Goal: Task Accomplishment & Management: Use online tool/utility

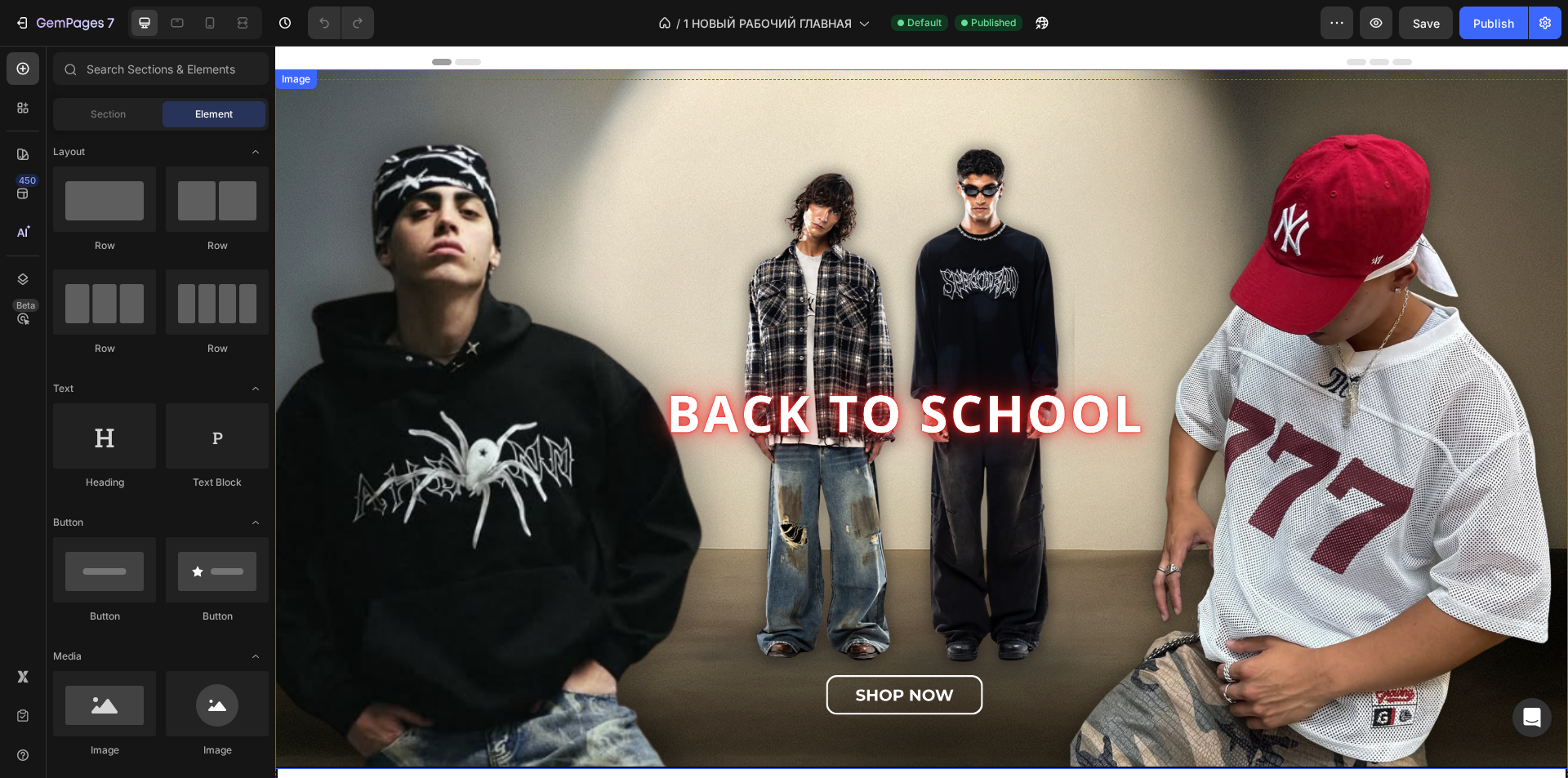
click at [662, 488] on img at bounding box center [921, 420] width 1292 height 700
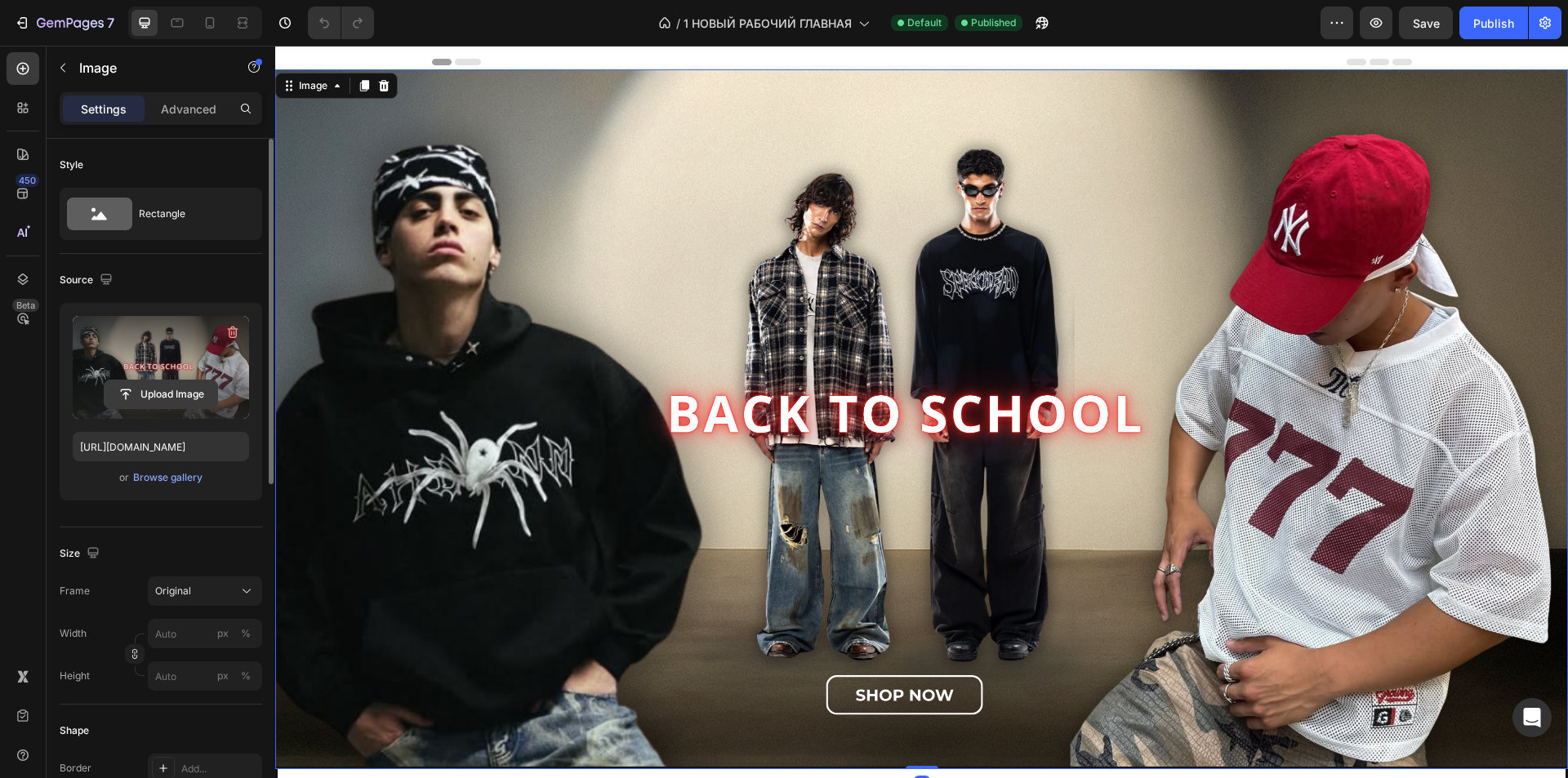
click at [144, 383] on input "file" at bounding box center [161, 394] width 113 height 28
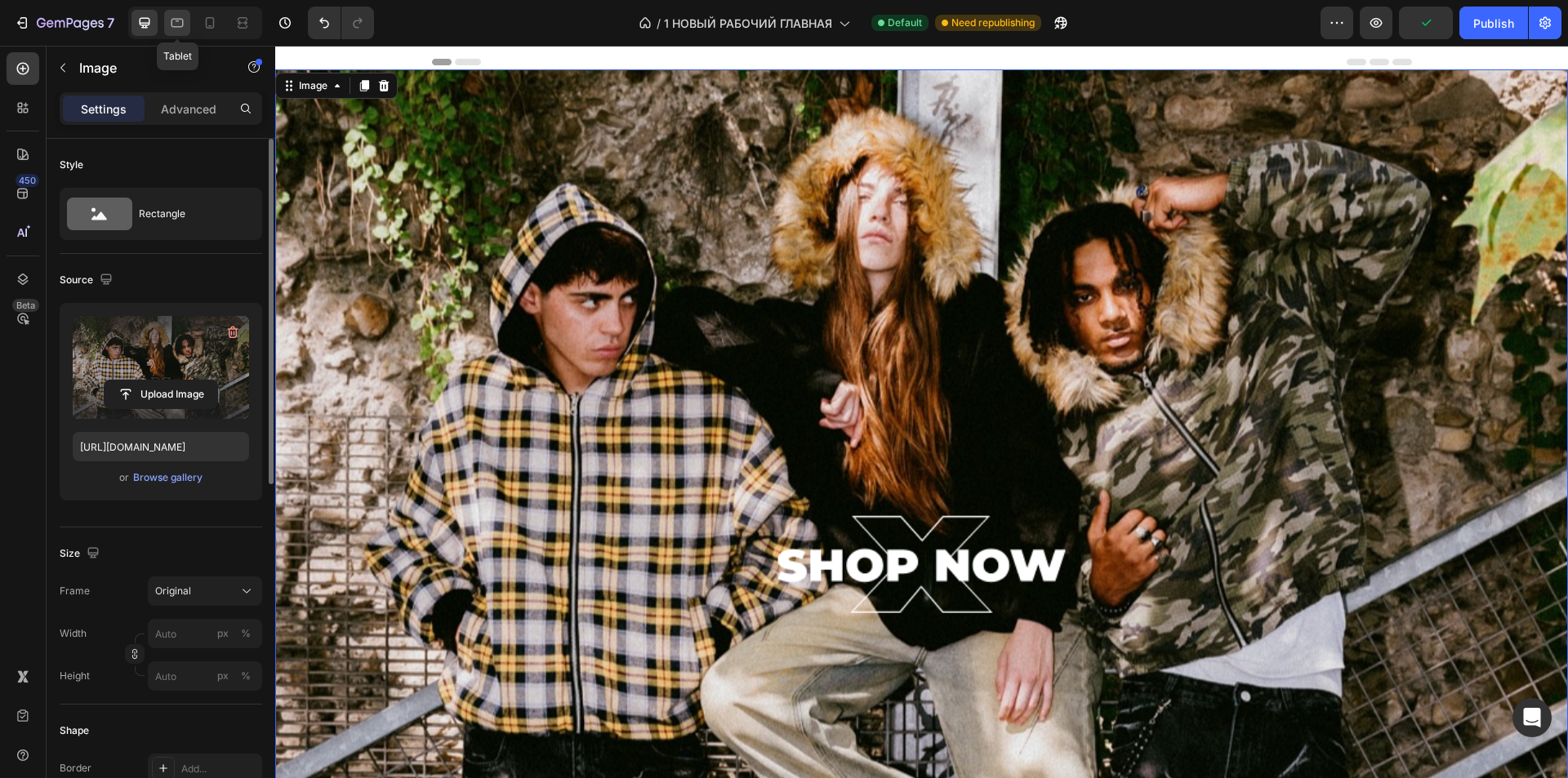
click at [184, 29] on icon at bounding box center [177, 23] width 17 height 17
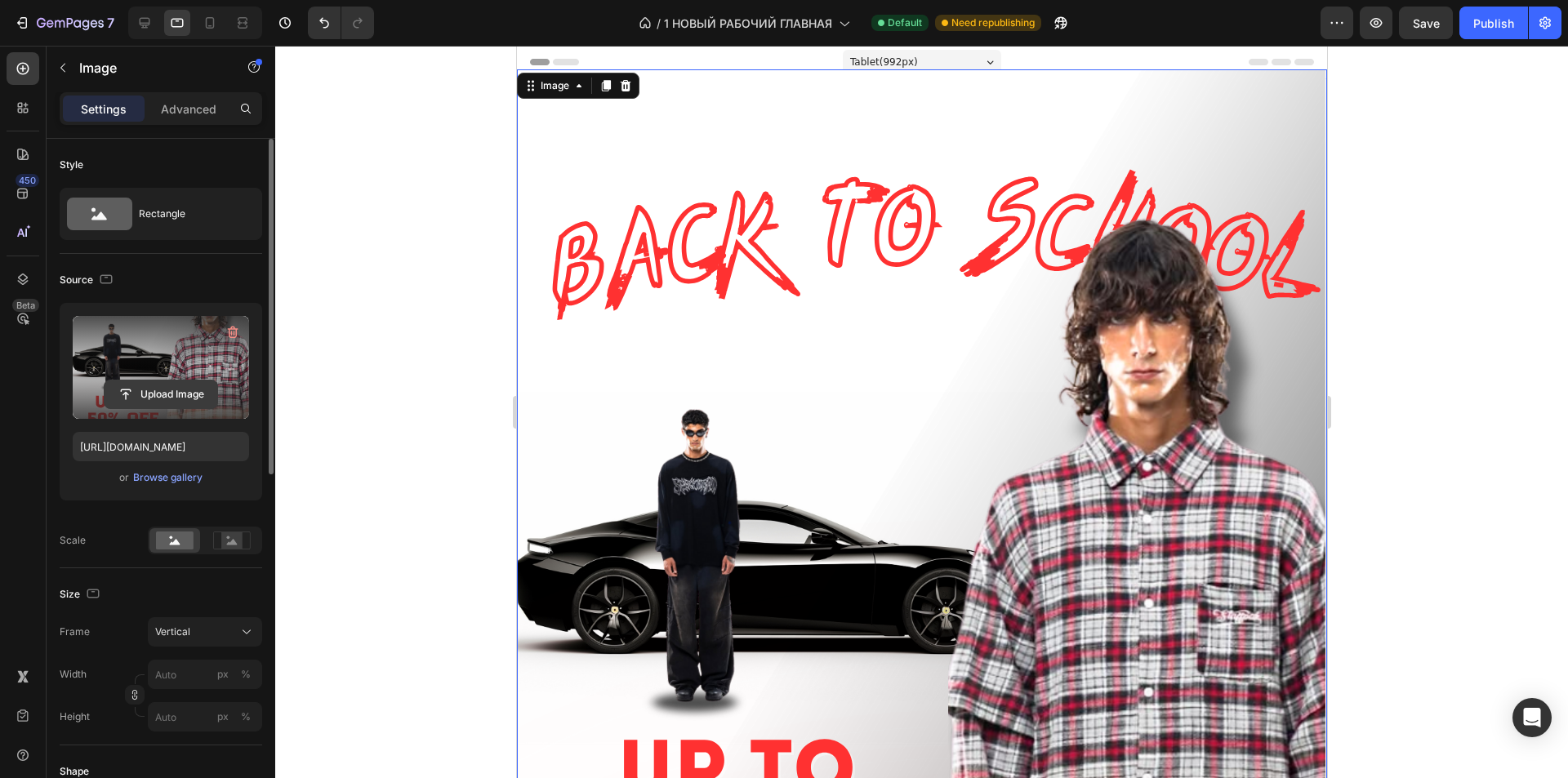
click at [142, 393] on input "file" at bounding box center [161, 394] width 113 height 28
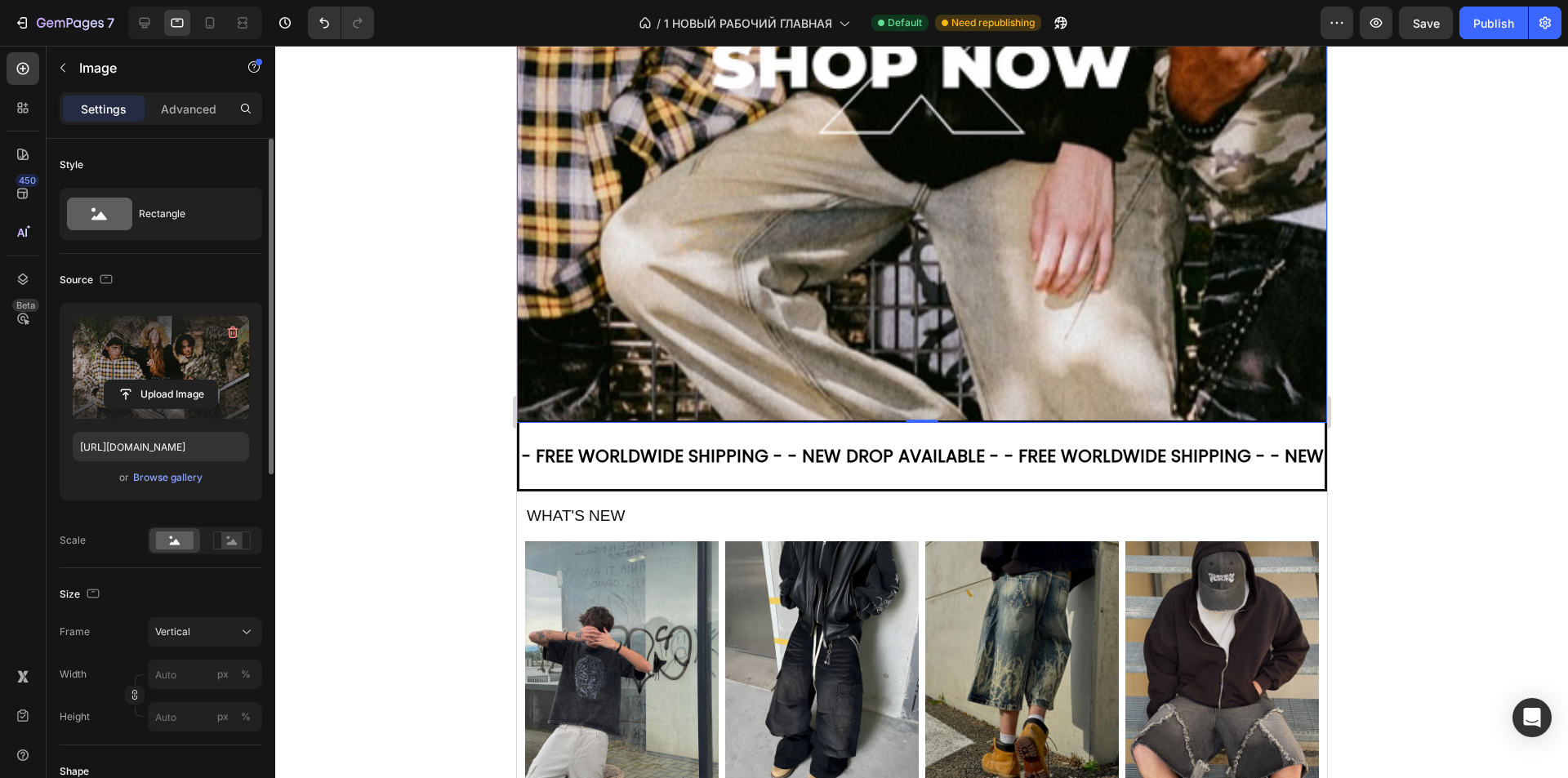
scroll to position [734, 0]
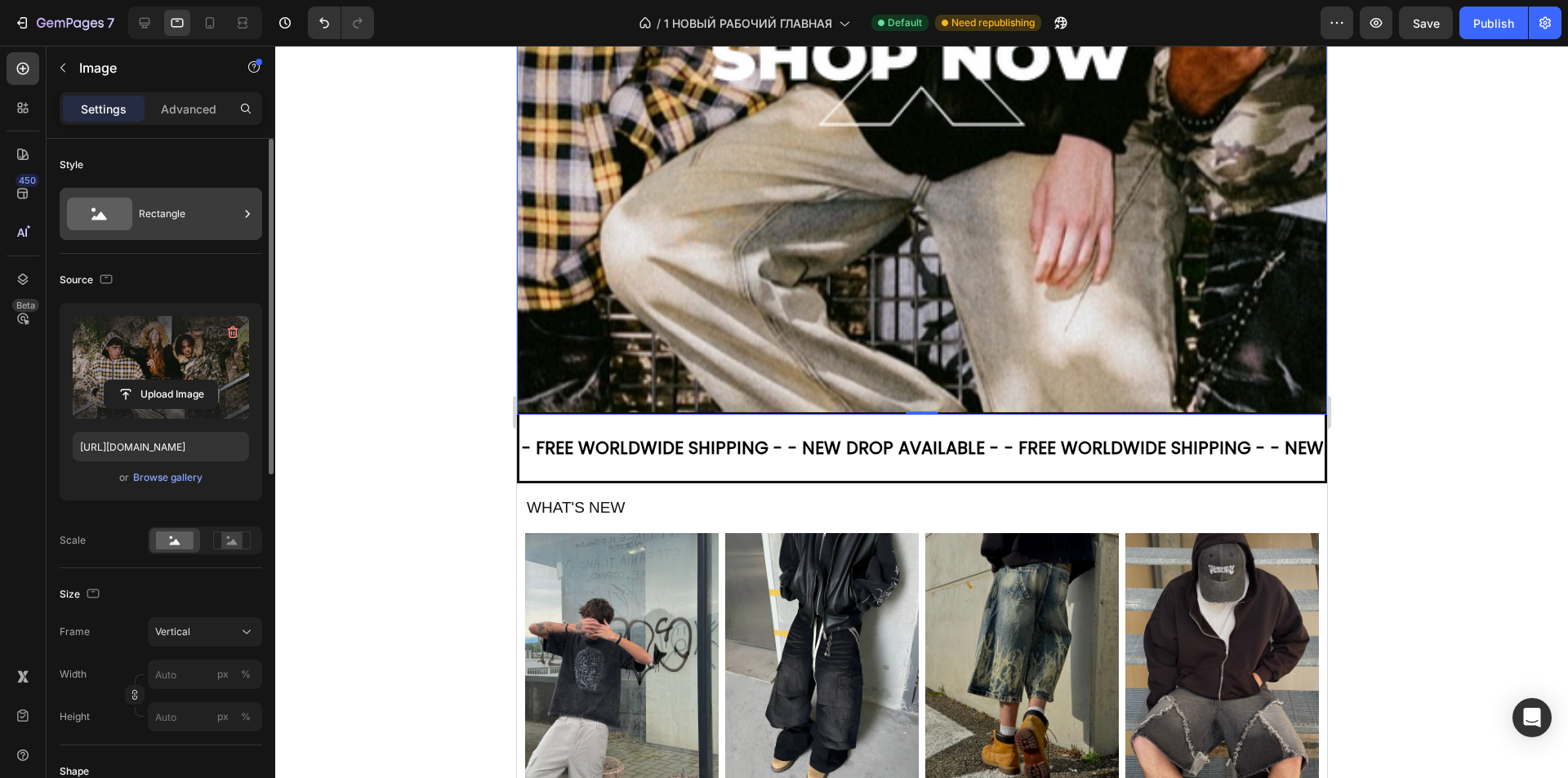
click at [176, 217] on div "Rectangle" at bounding box center [188, 214] width 99 height 38
click at [187, 622] on button "Vertical" at bounding box center [204, 631] width 114 height 30
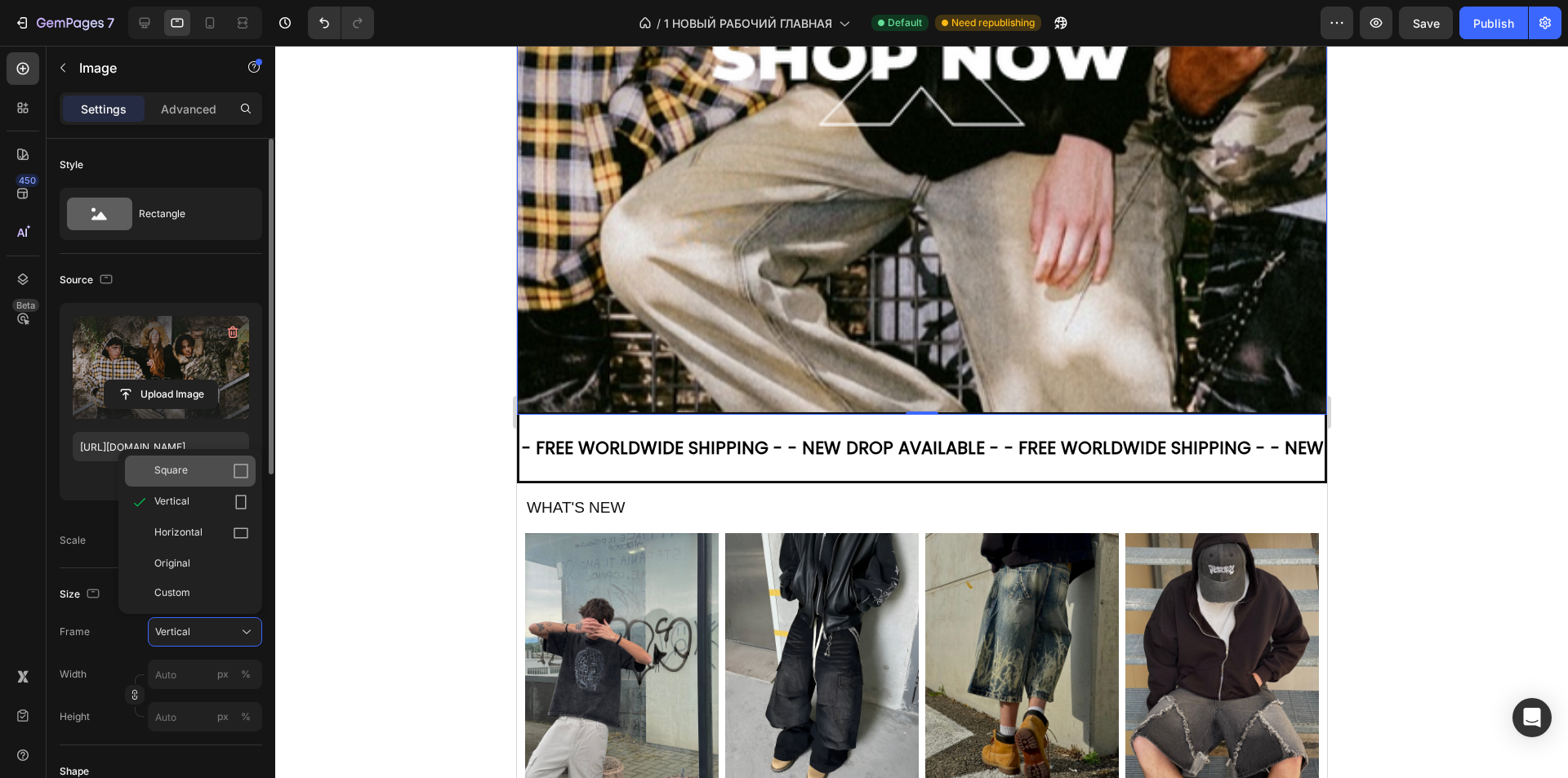
click at [189, 464] on div "Square" at bounding box center [202, 471] width 95 height 17
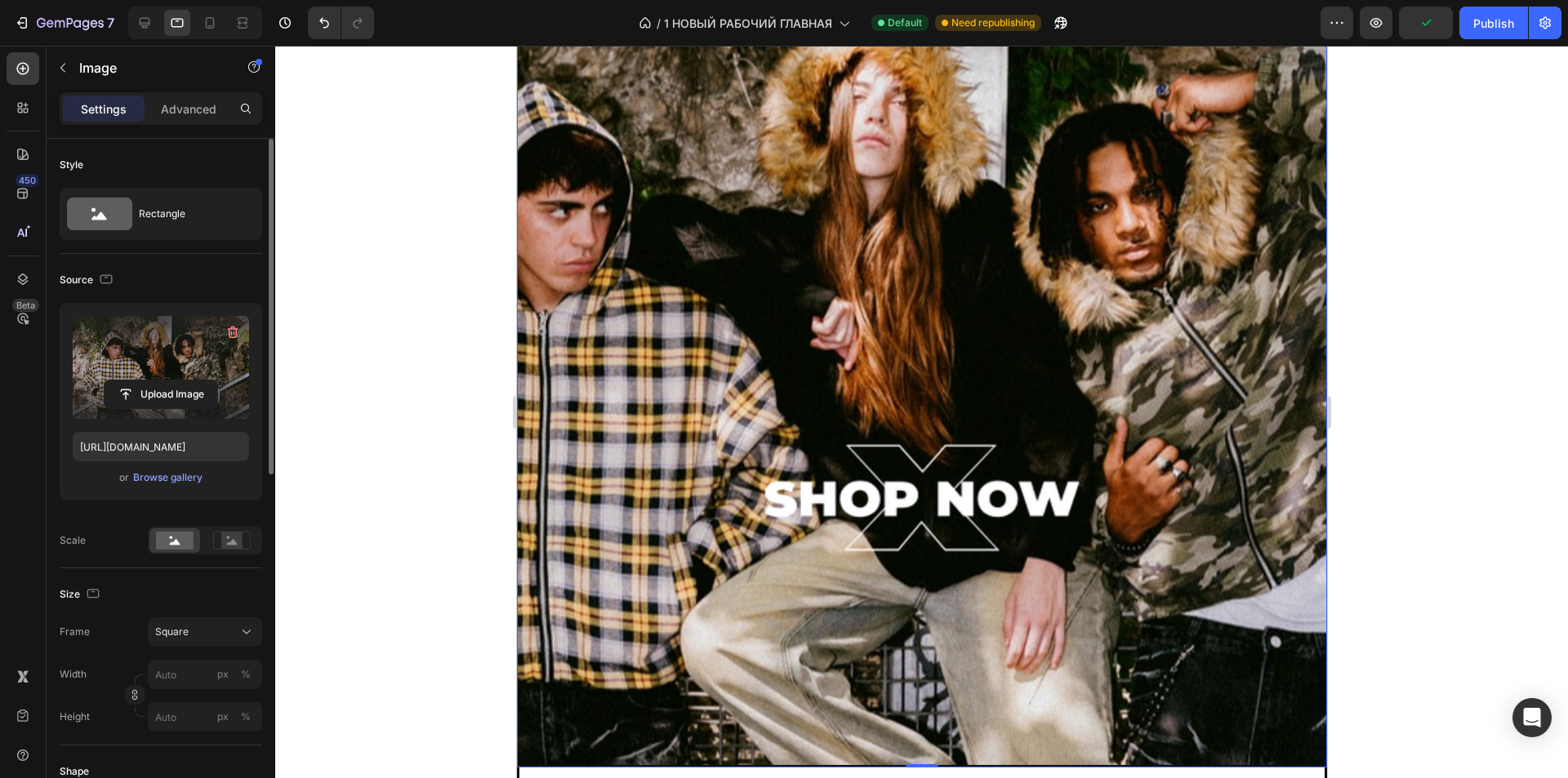
scroll to position [326, 0]
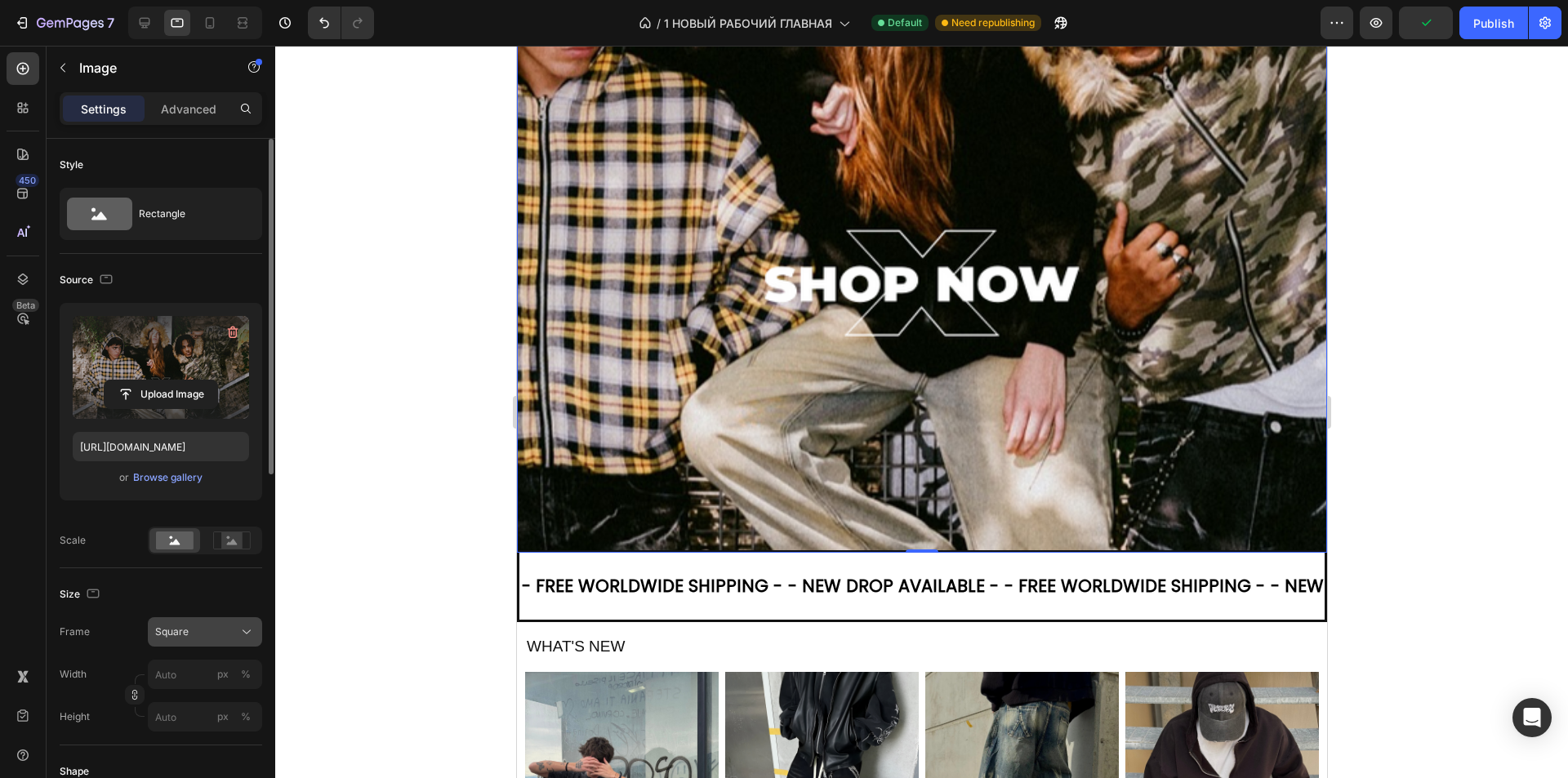
click at [208, 634] on div "Square" at bounding box center [195, 631] width 80 height 15
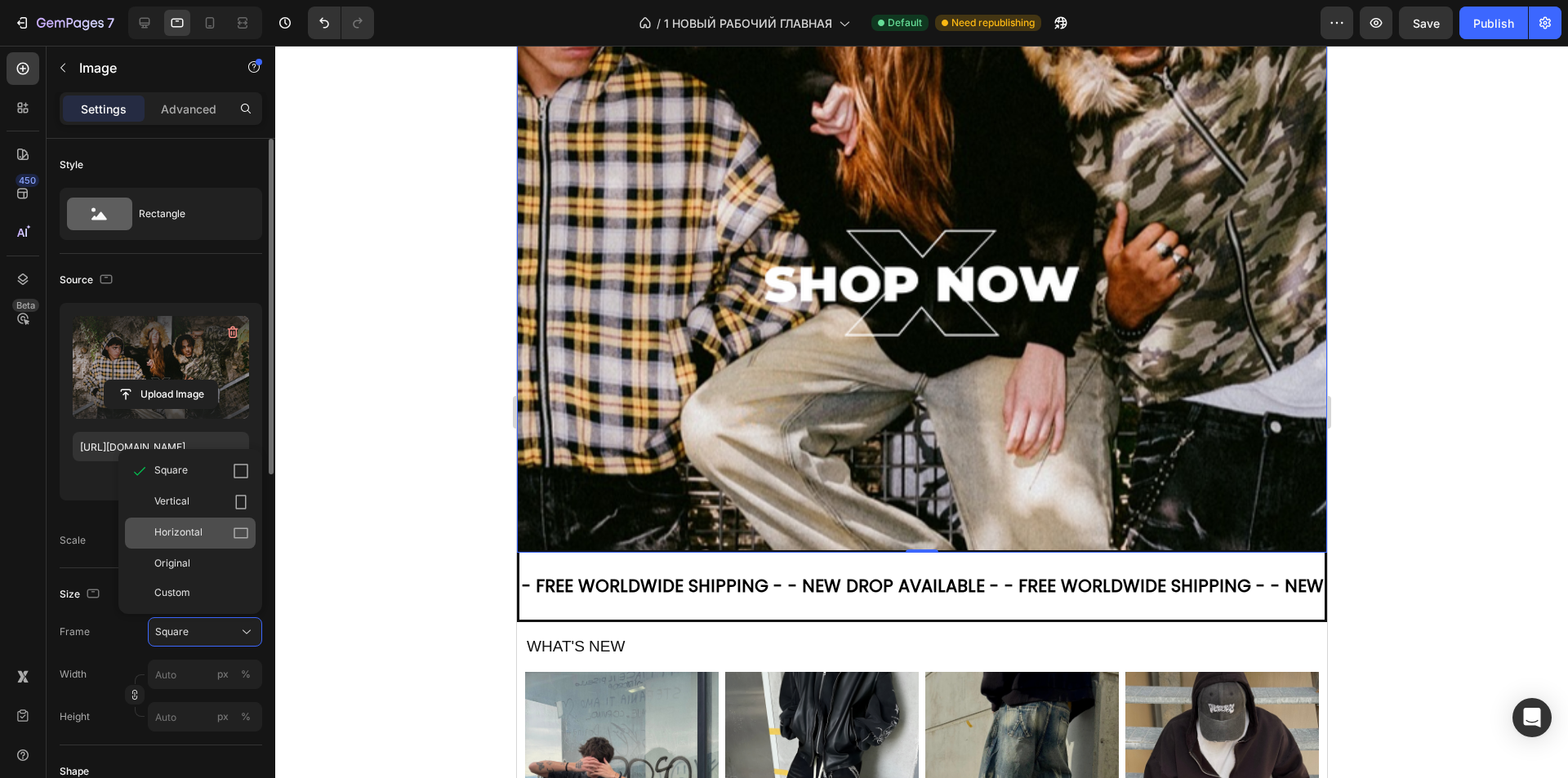
click at [202, 533] on span "Horizontal" at bounding box center [178, 533] width 48 height 17
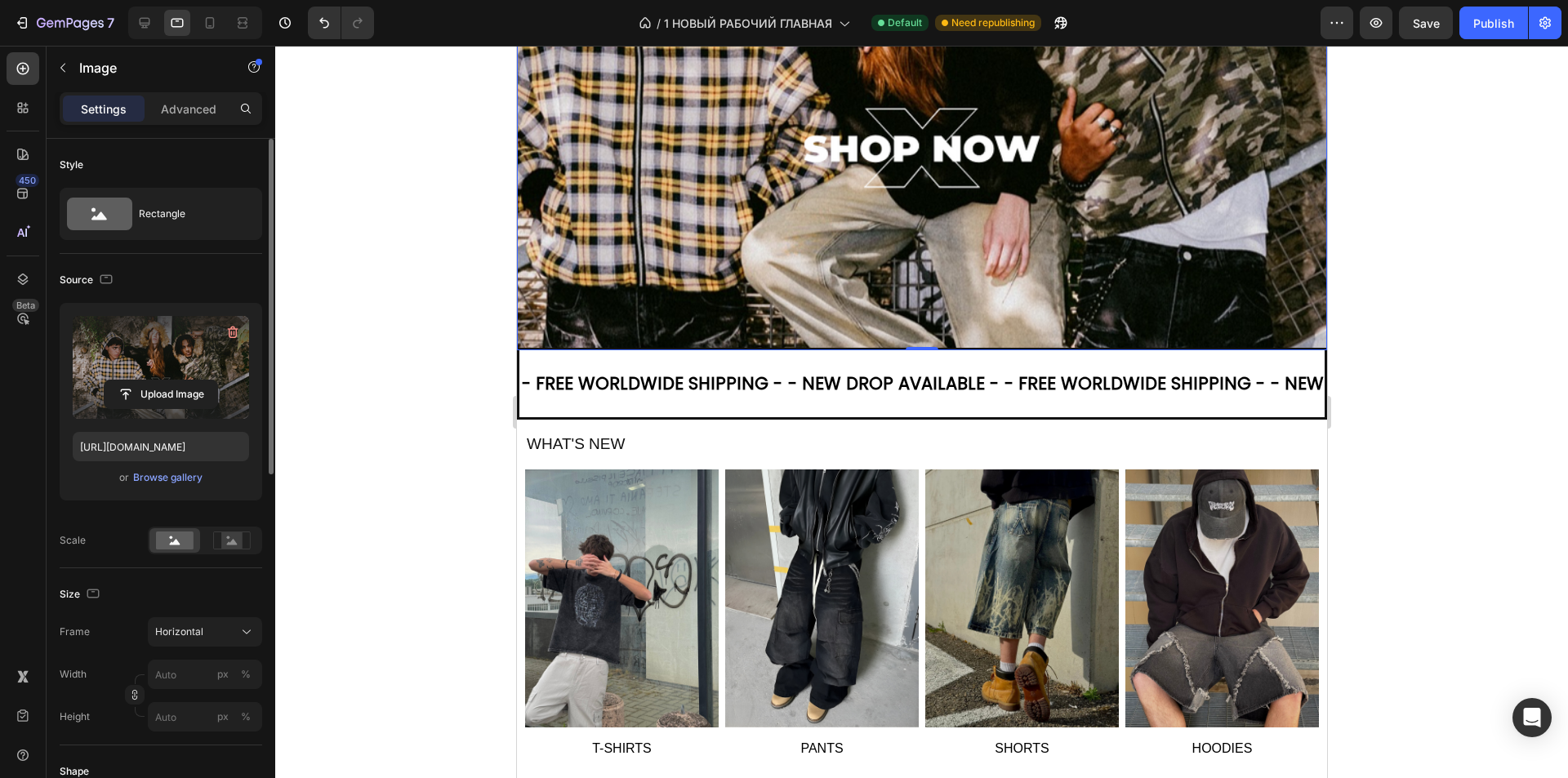
scroll to position [0, 0]
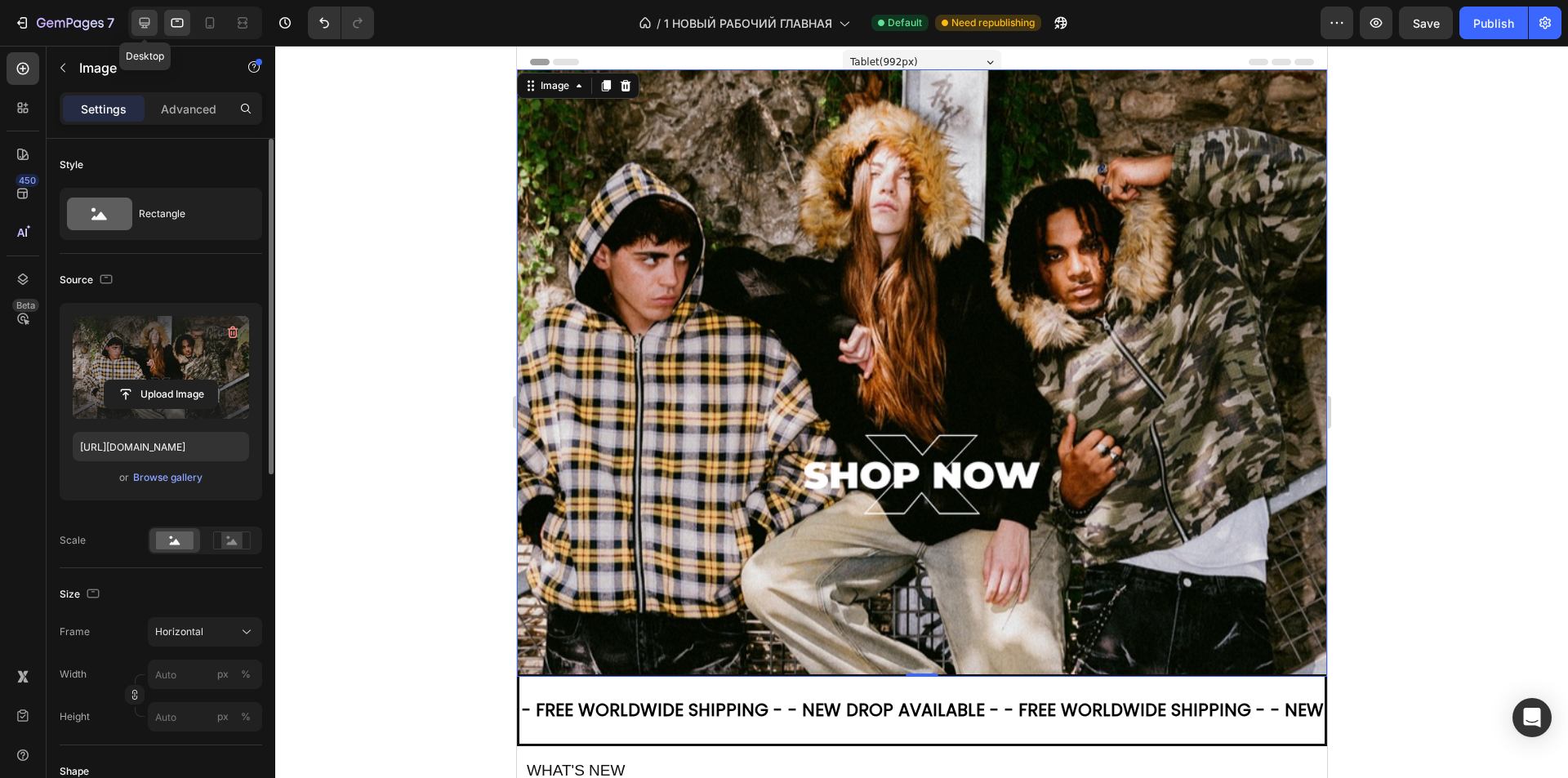
click at [146, 19] on icon at bounding box center [144, 23] width 17 height 17
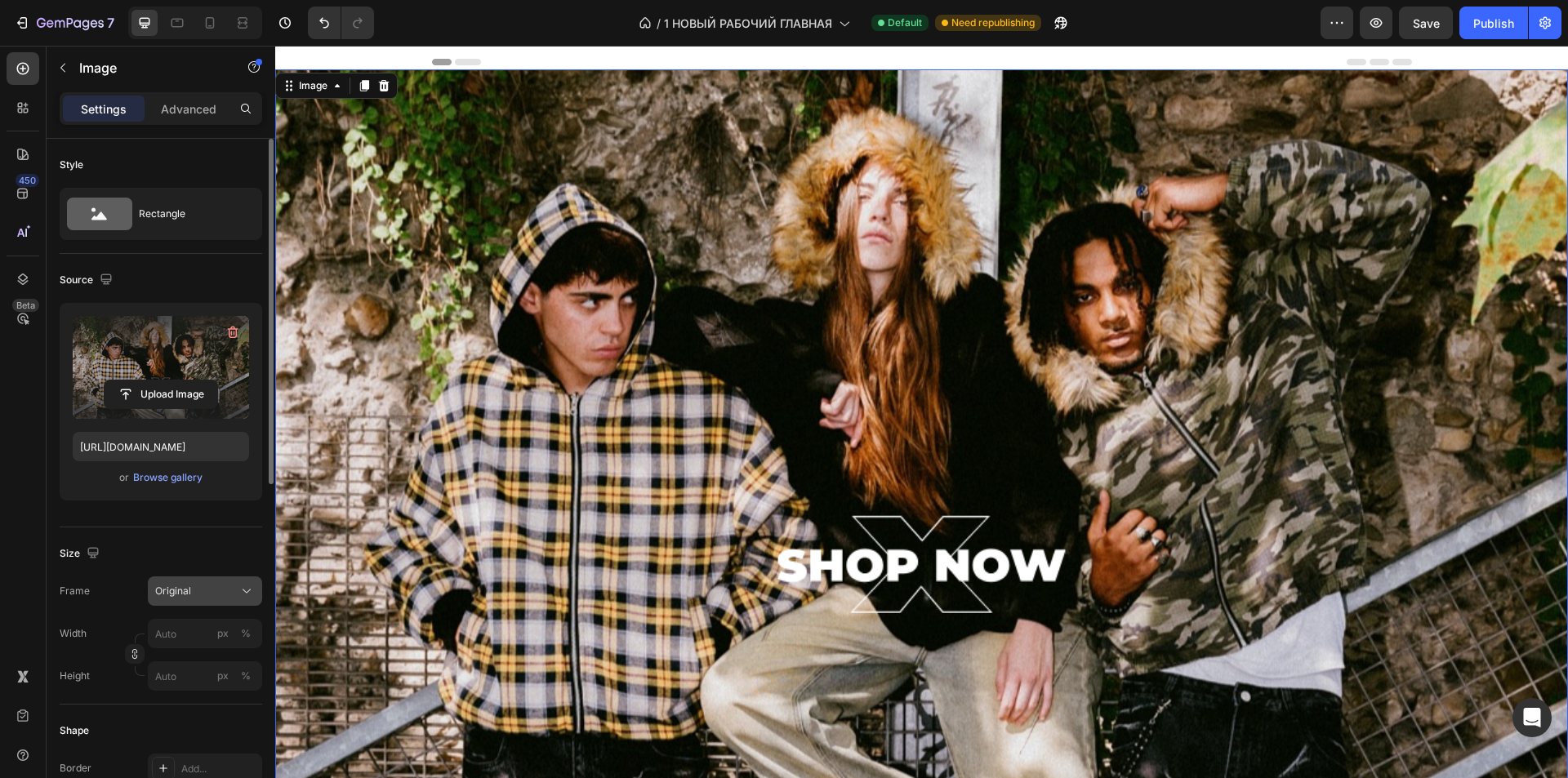
click at [199, 584] on div "Original" at bounding box center [195, 590] width 80 height 15
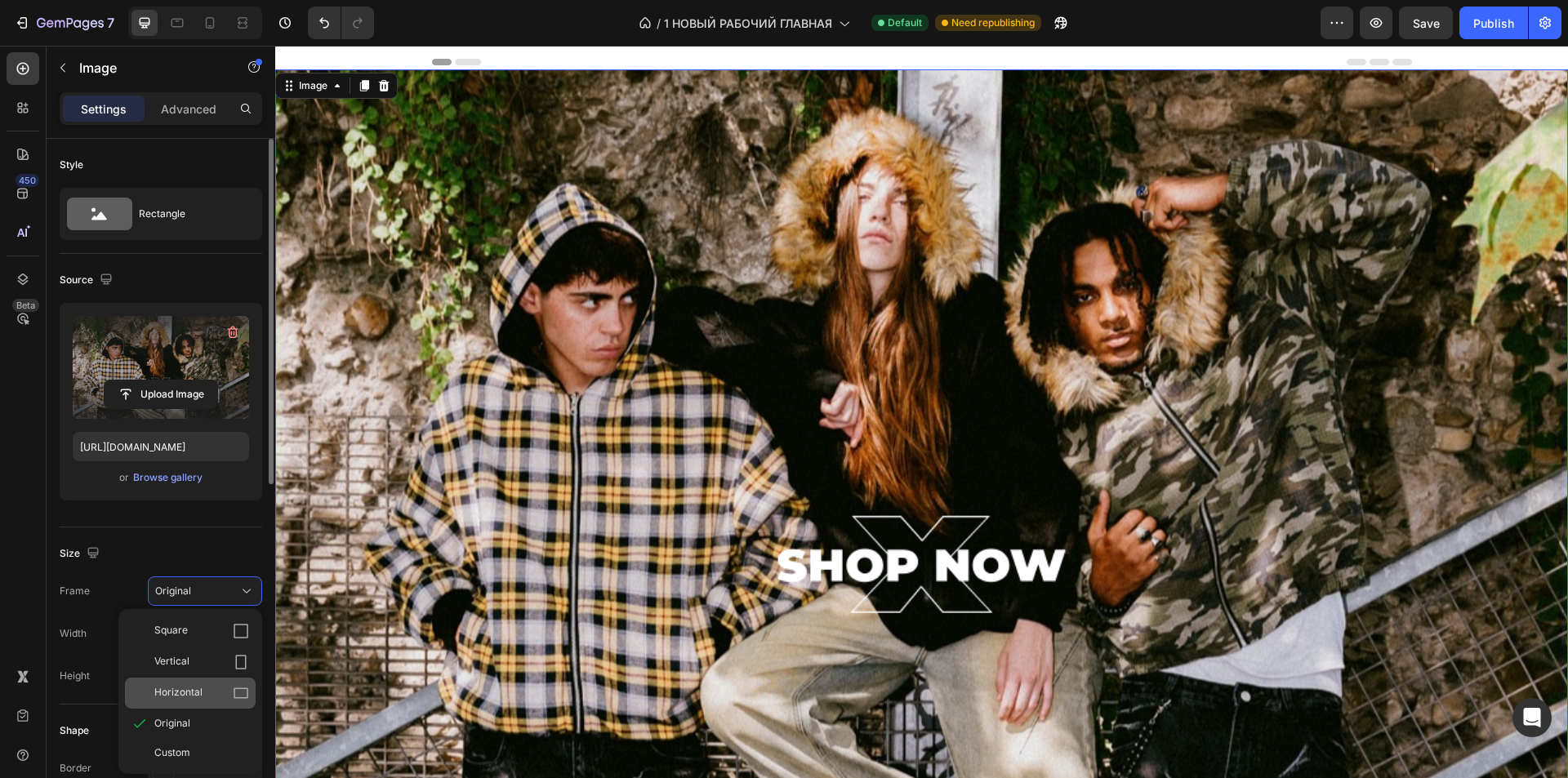
click at [213, 688] on div "Horizontal" at bounding box center [202, 693] width 95 height 17
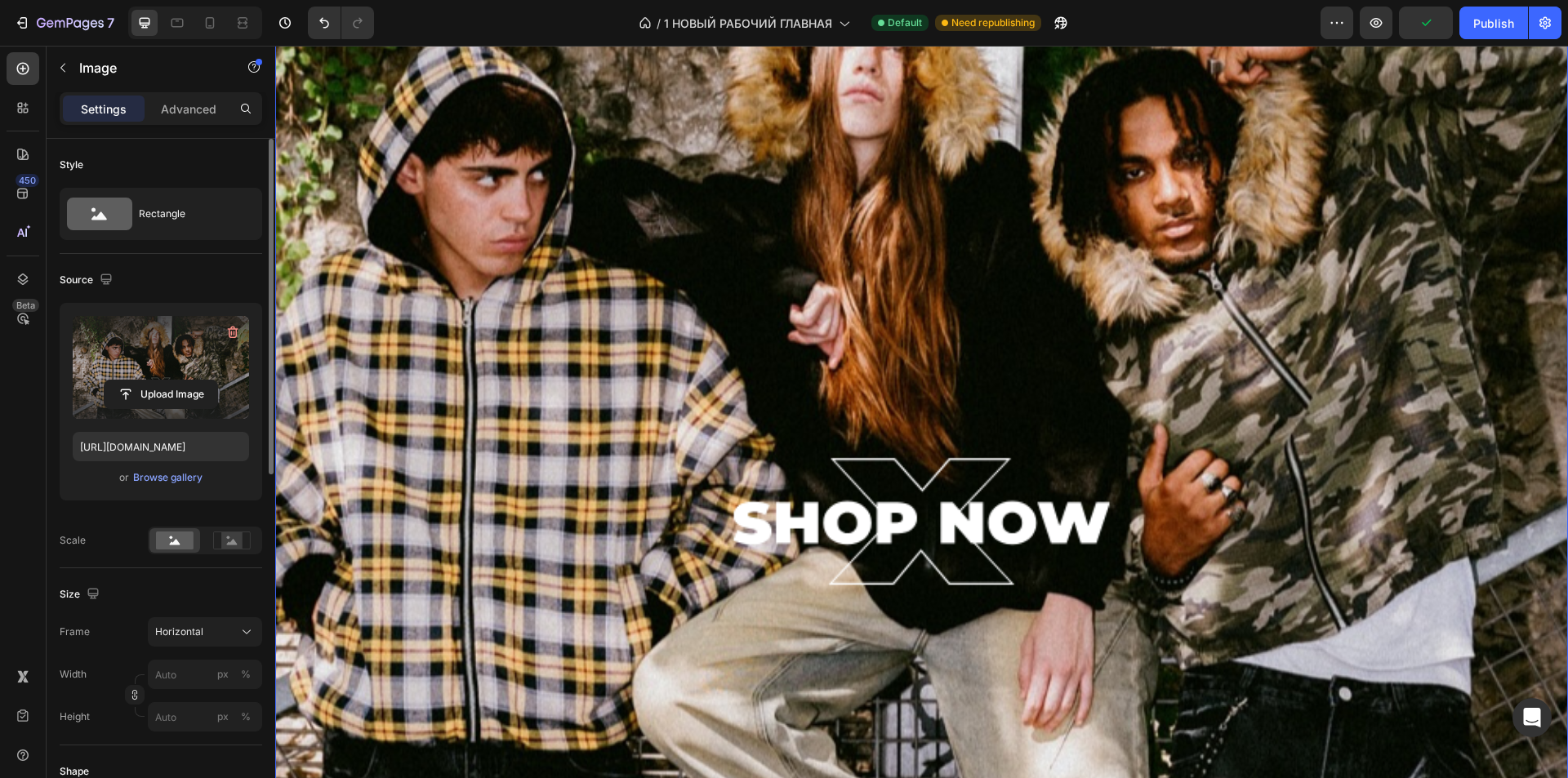
scroll to position [408, 0]
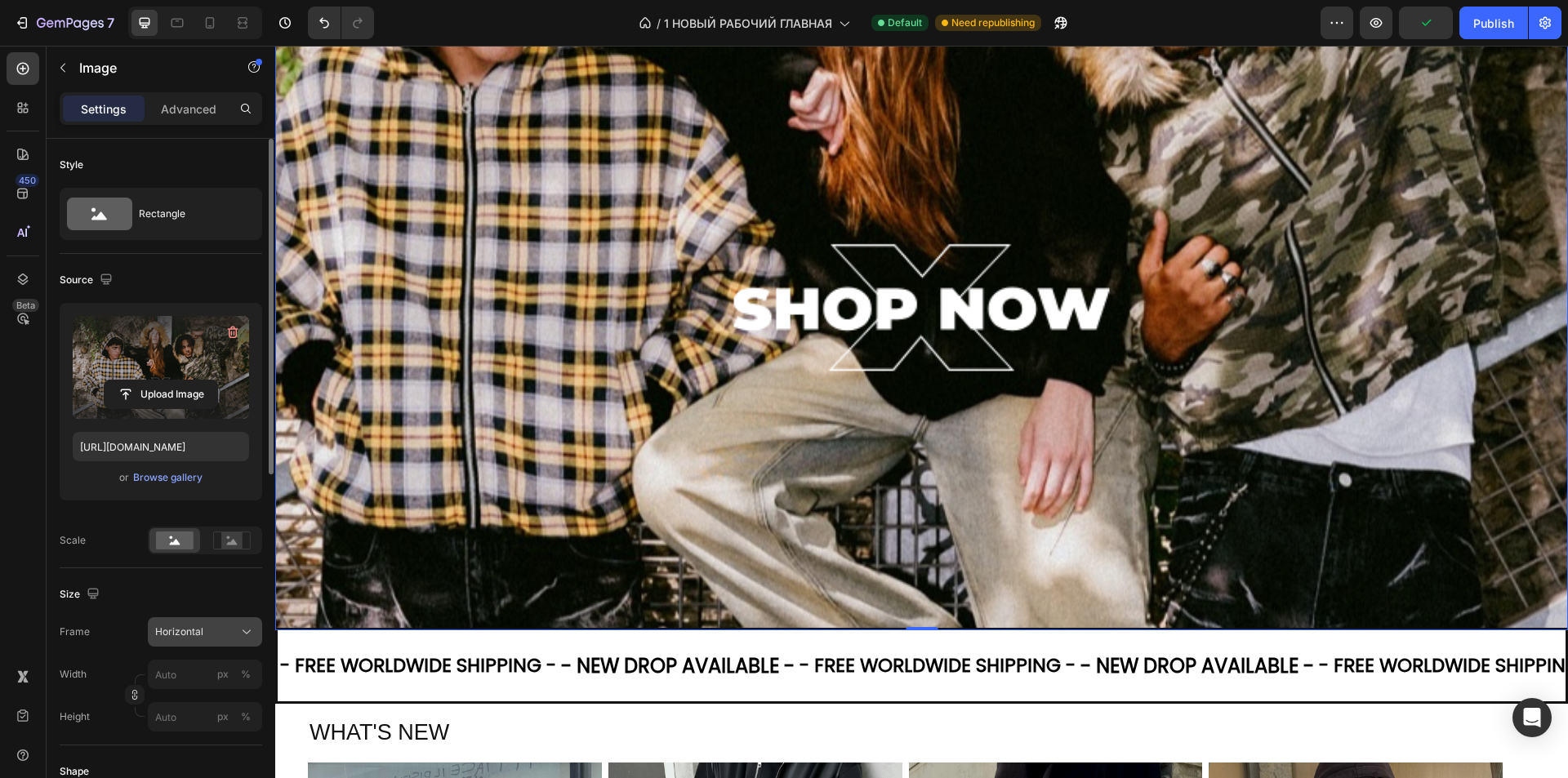
click at [200, 632] on span "Horizontal" at bounding box center [179, 631] width 48 height 15
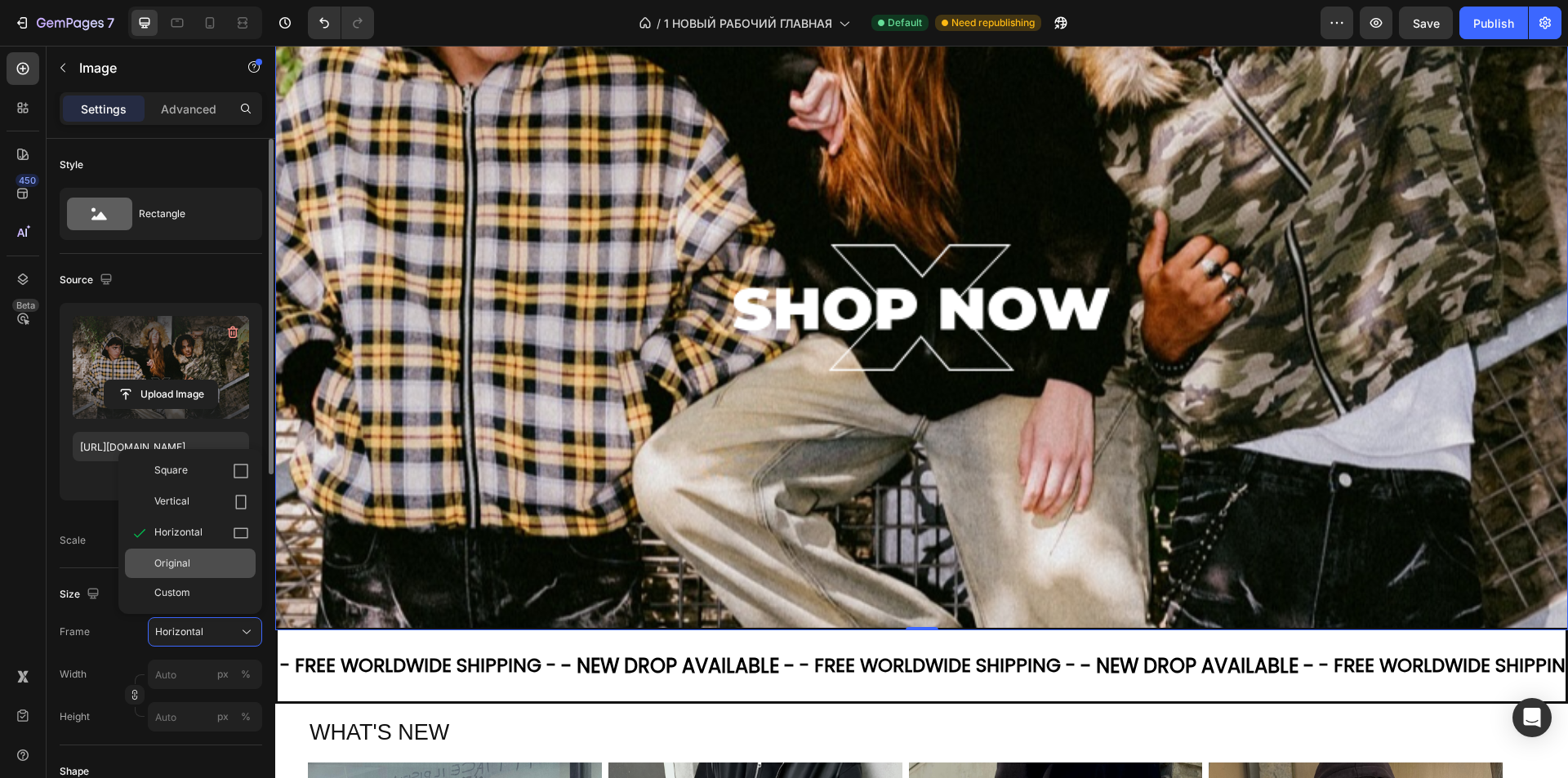
click at [187, 561] on span "Original" at bounding box center [172, 563] width 36 height 15
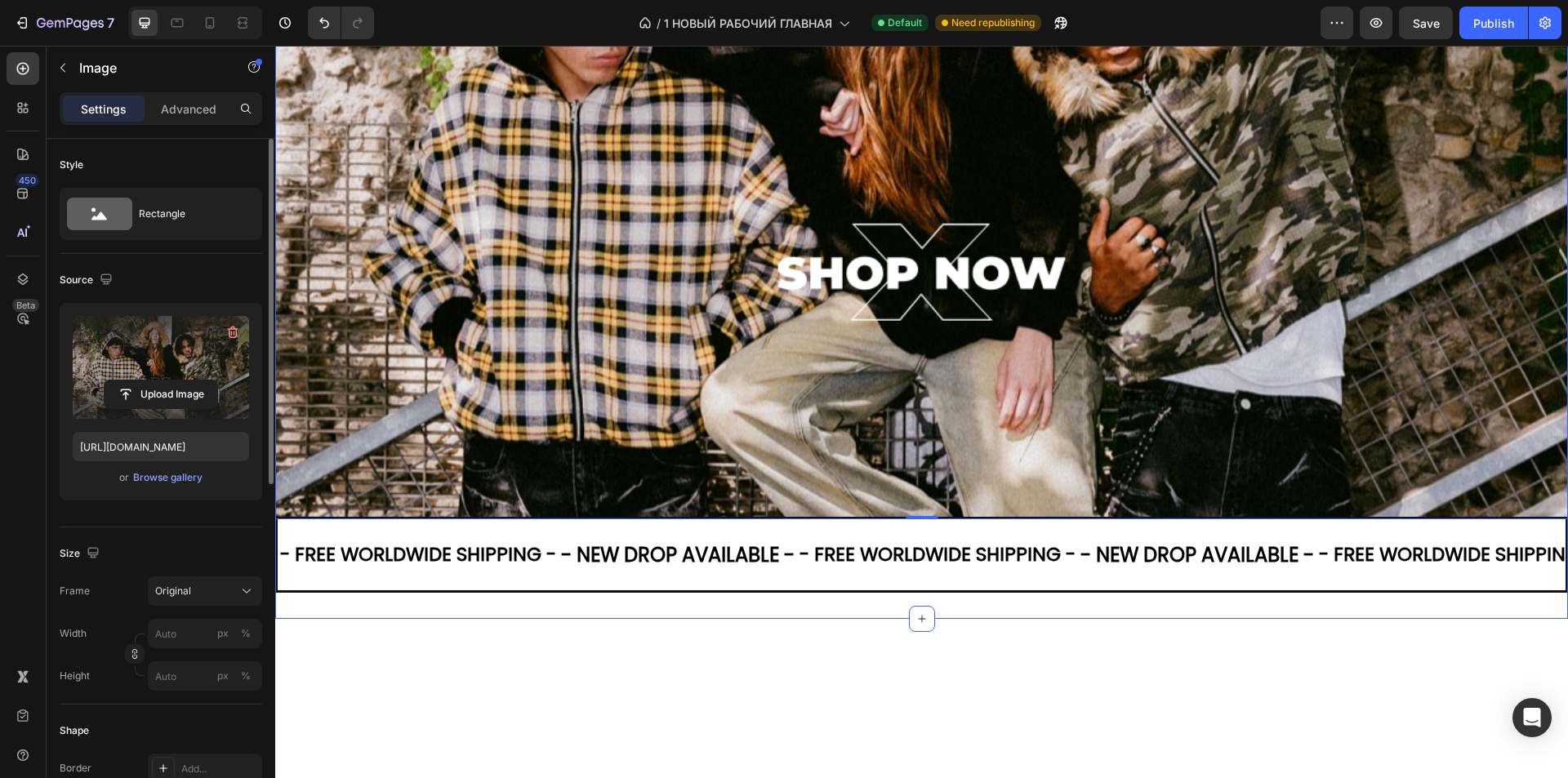
scroll to position [0, 0]
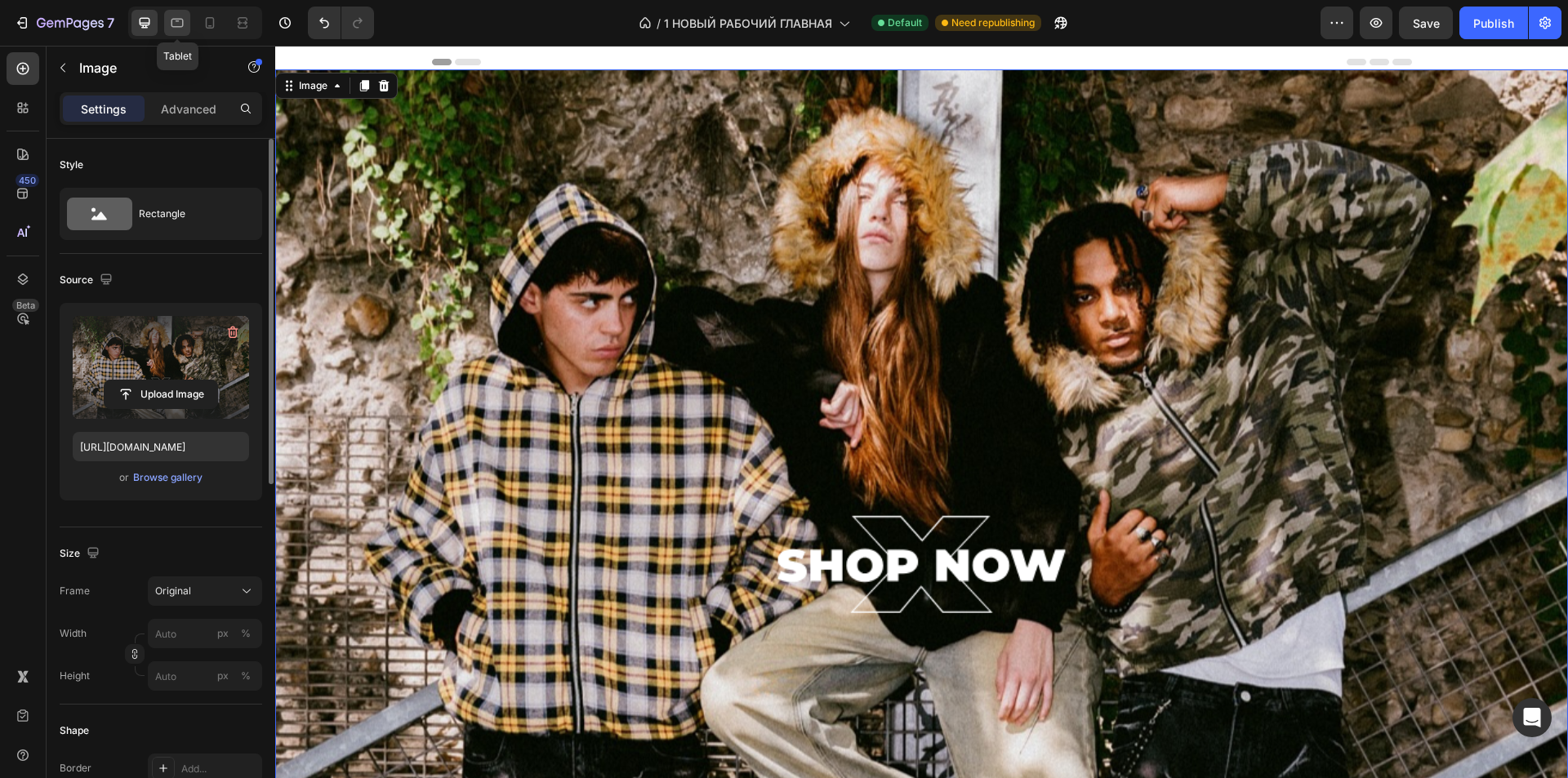
click at [184, 23] on icon at bounding box center [177, 23] width 17 height 17
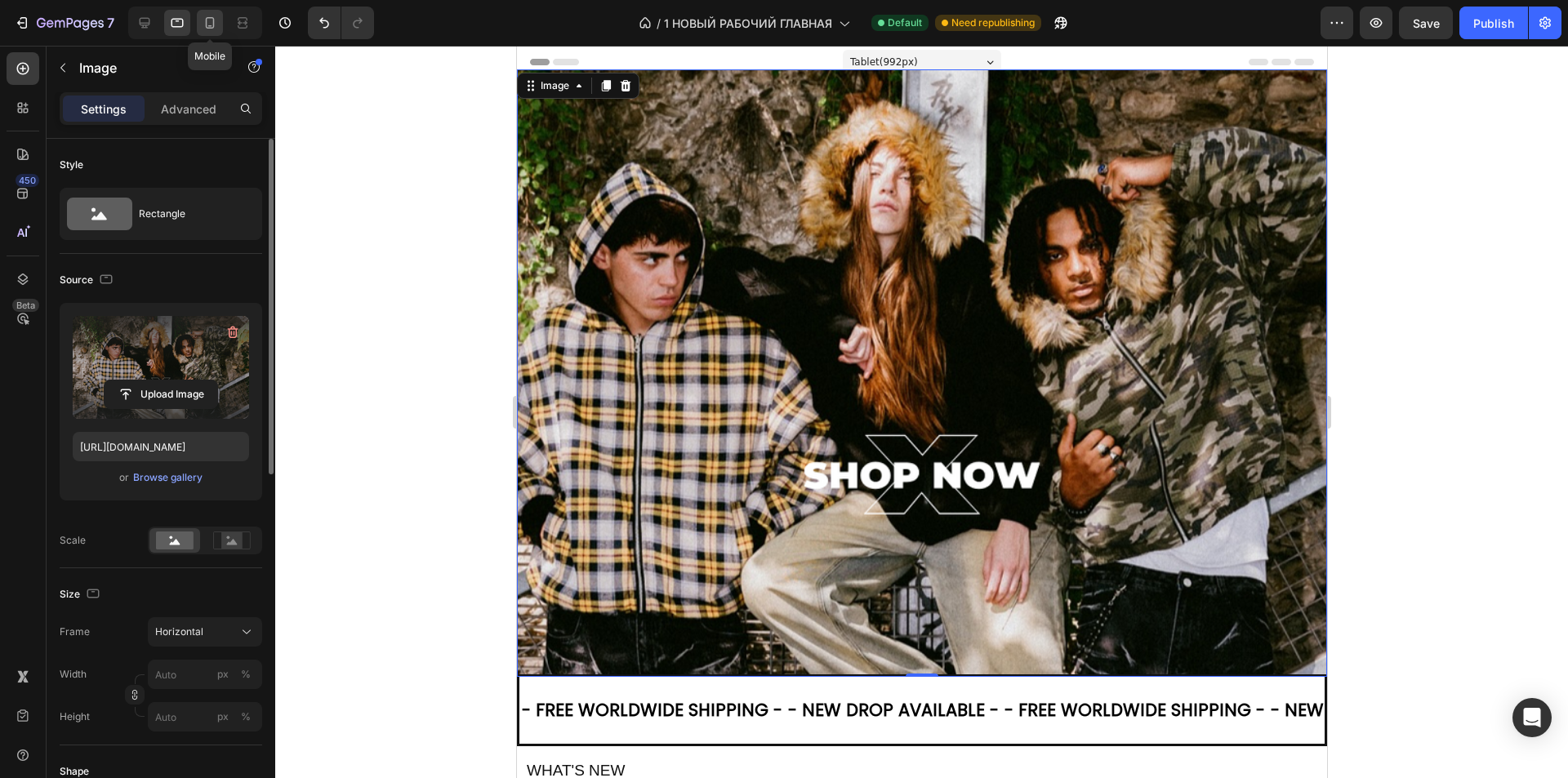
click at [205, 19] on icon at bounding box center [209, 23] width 17 height 17
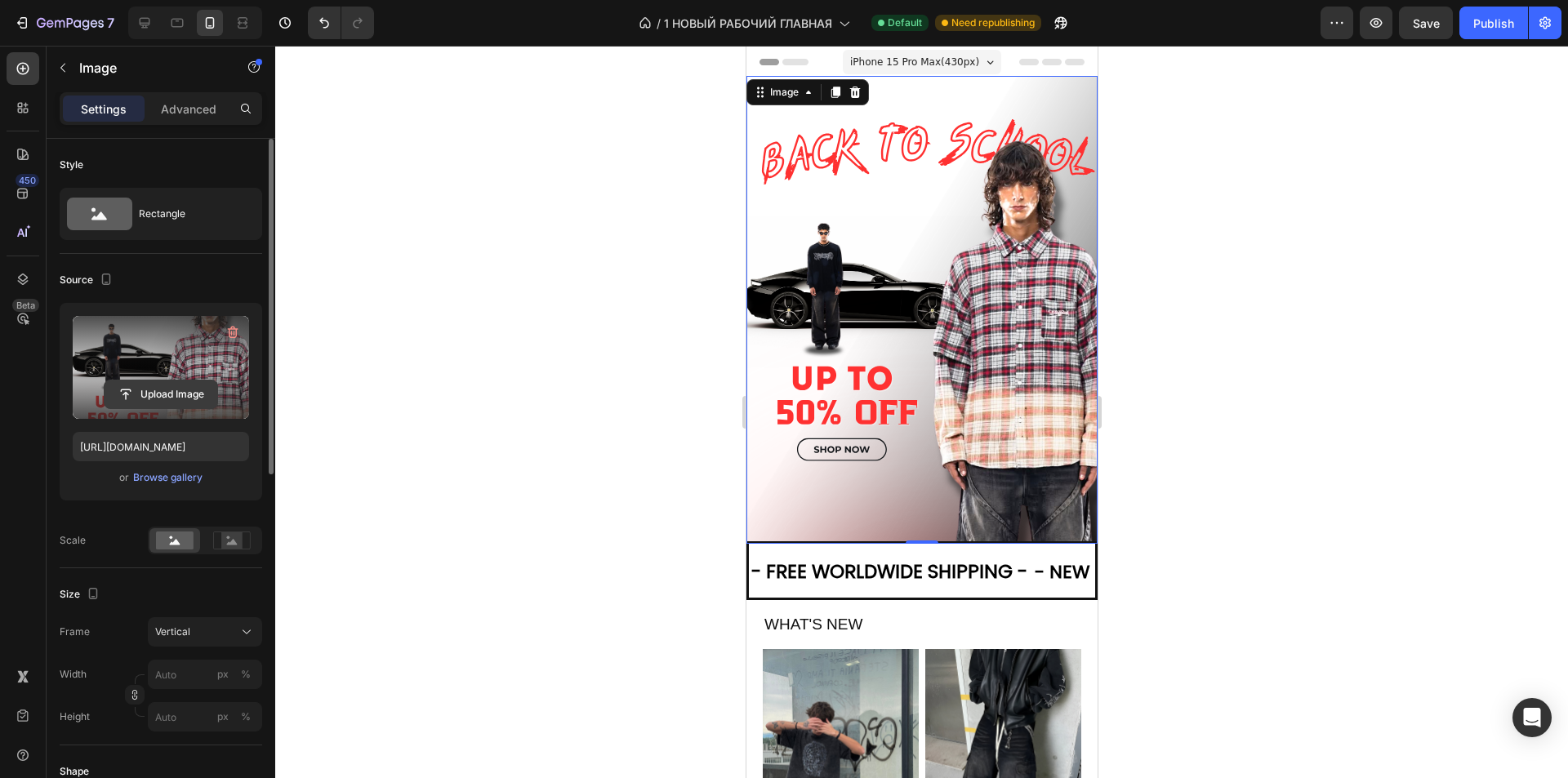
click at [175, 392] on input "file" at bounding box center [161, 394] width 113 height 28
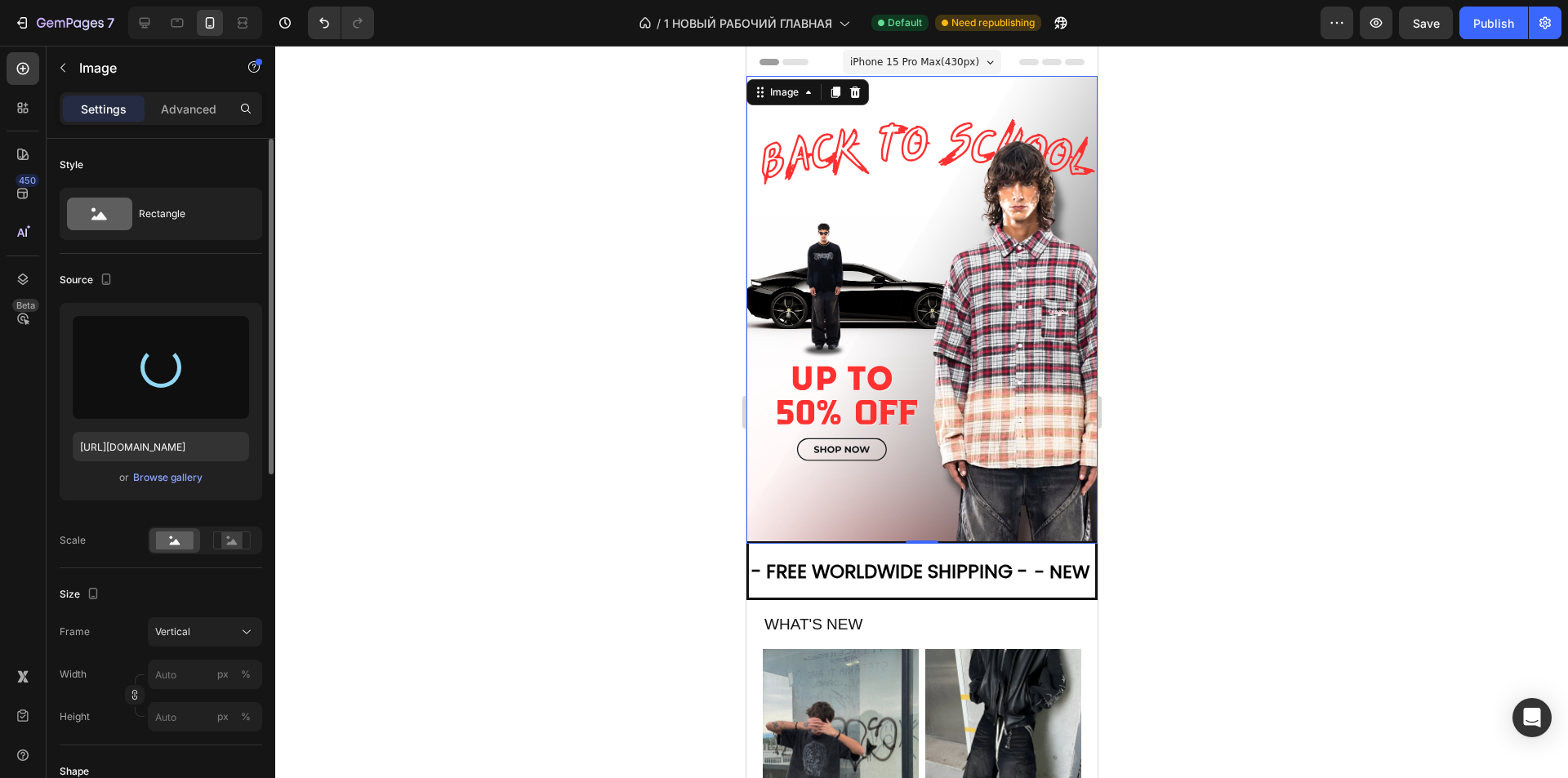
type input "[URL][DOMAIN_NAME]"
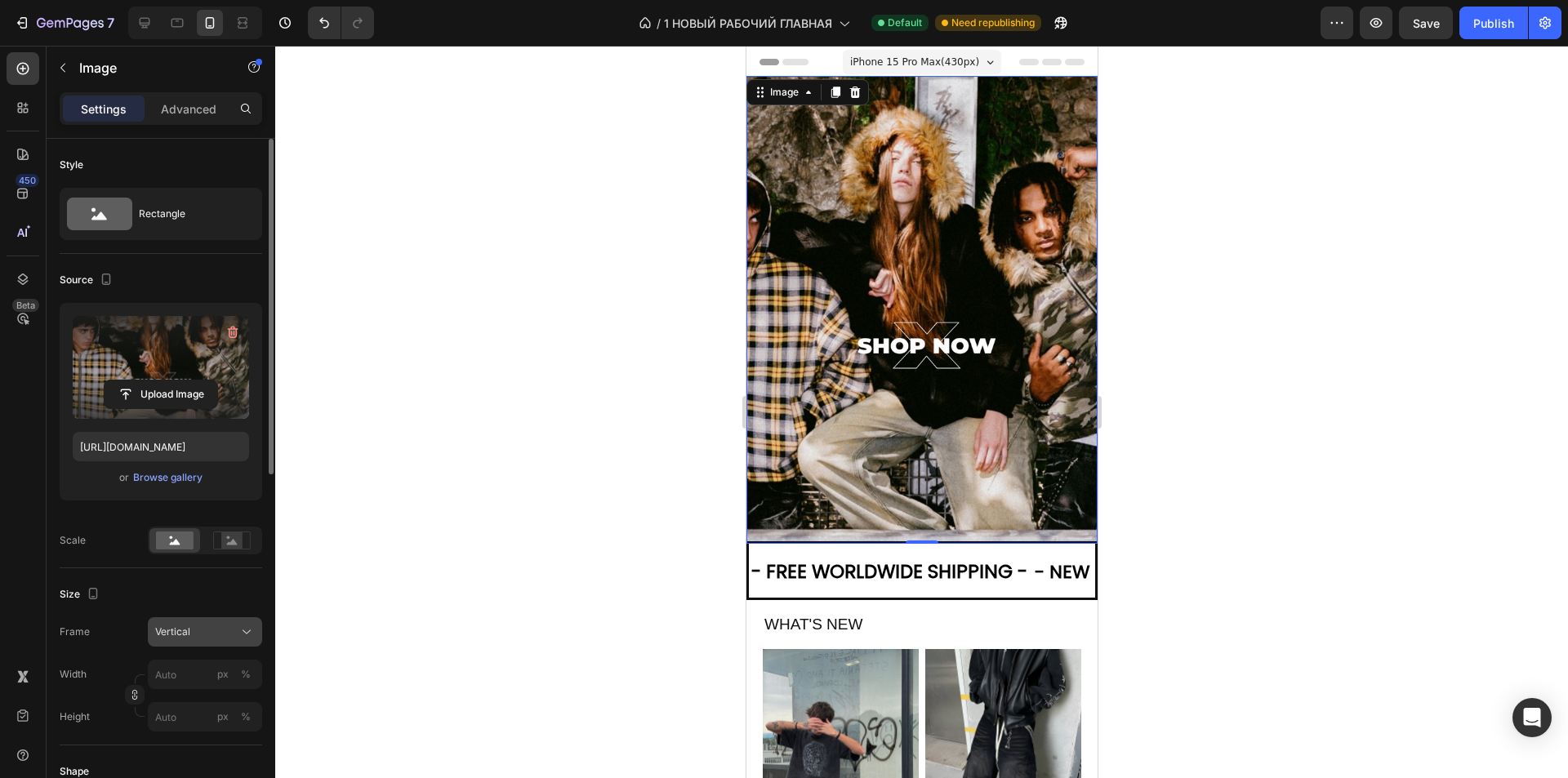
click at [159, 634] on span "Vertical" at bounding box center [173, 631] width 35 height 15
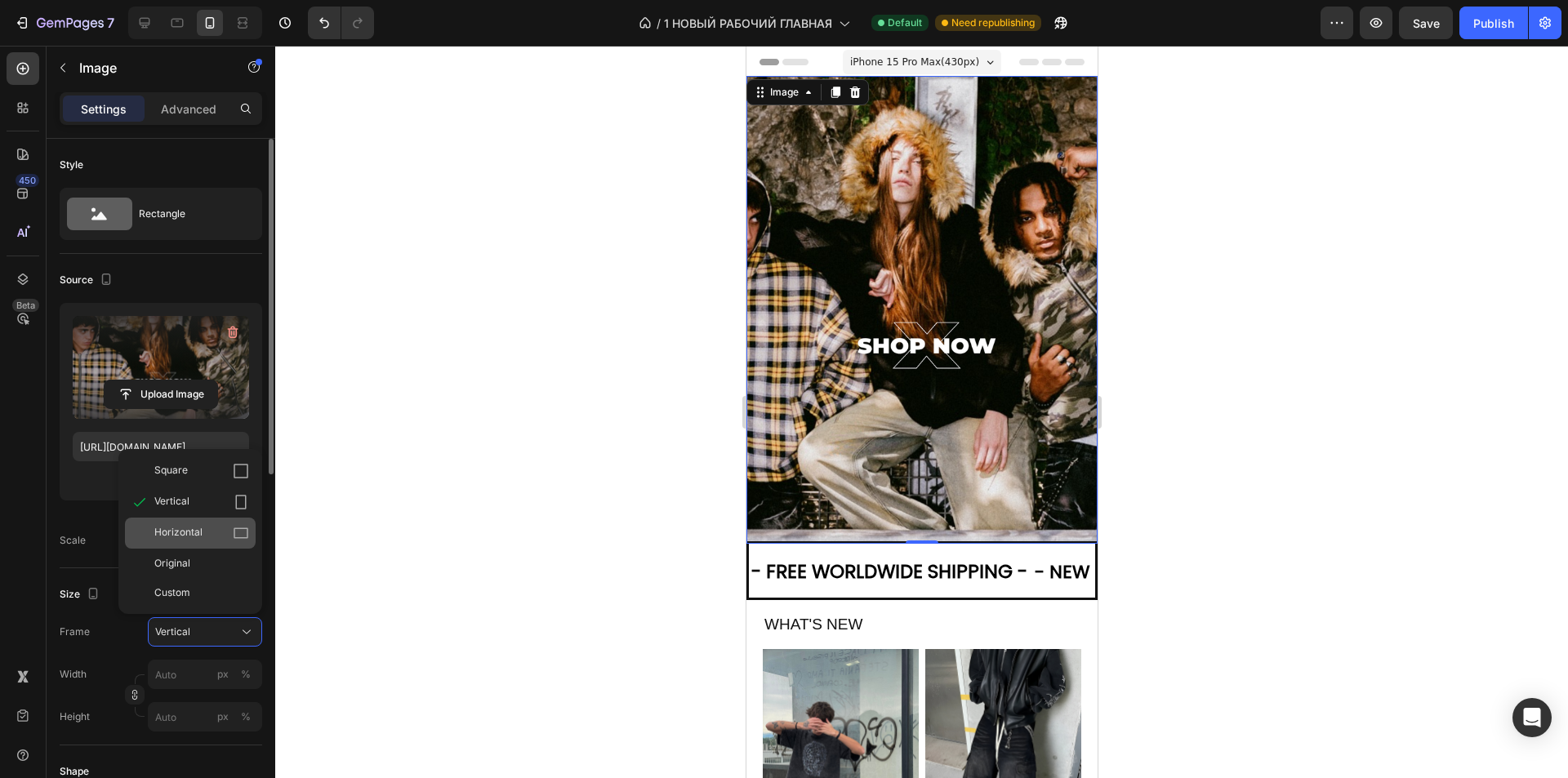
click at [219, 530] on div "Horizontal" at bounding box center [202, 533] width 95 height 17
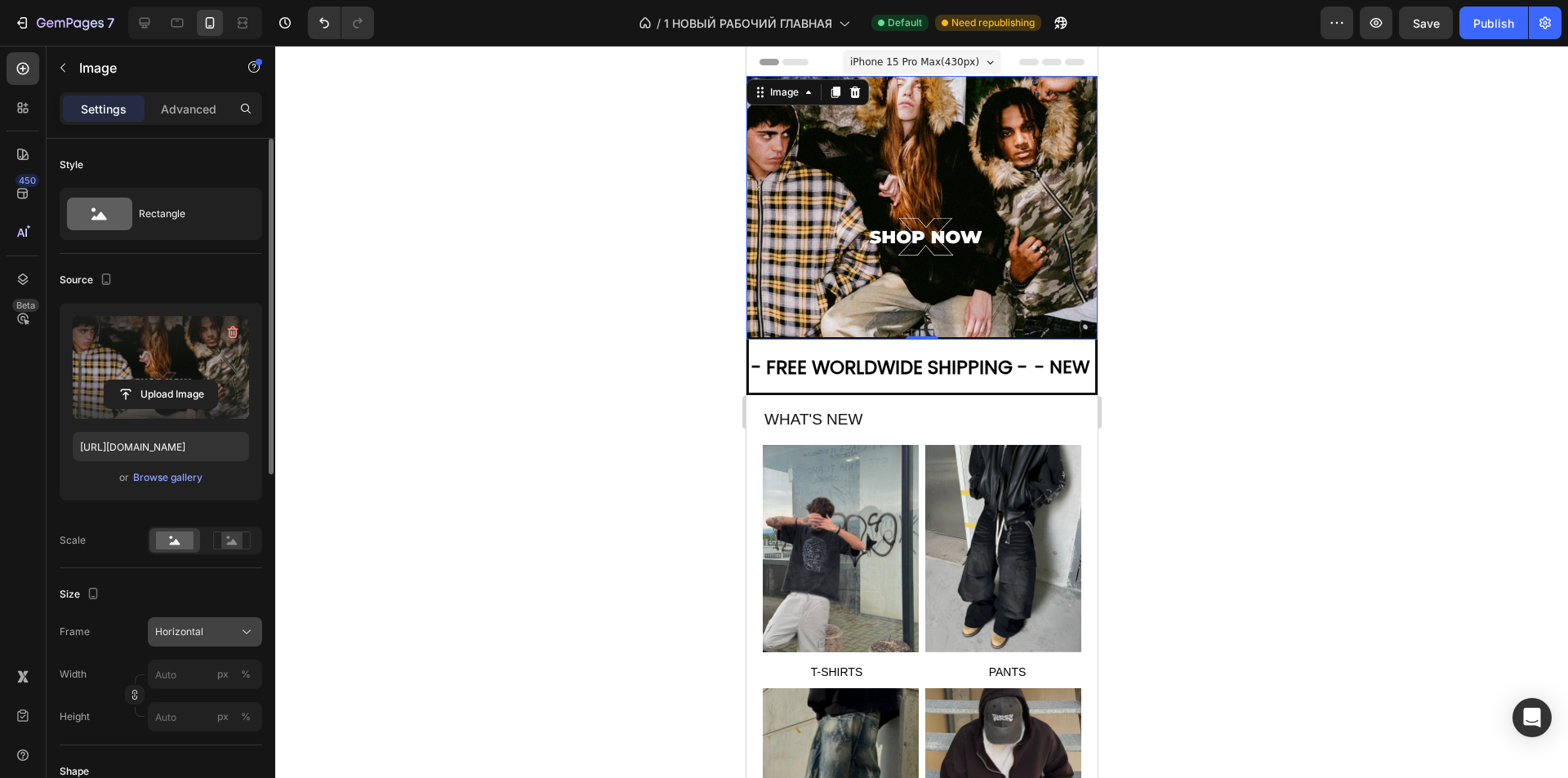
click at [181, 628] on span "Horizontal" at bounding box center [179, 631] width 48 height 15
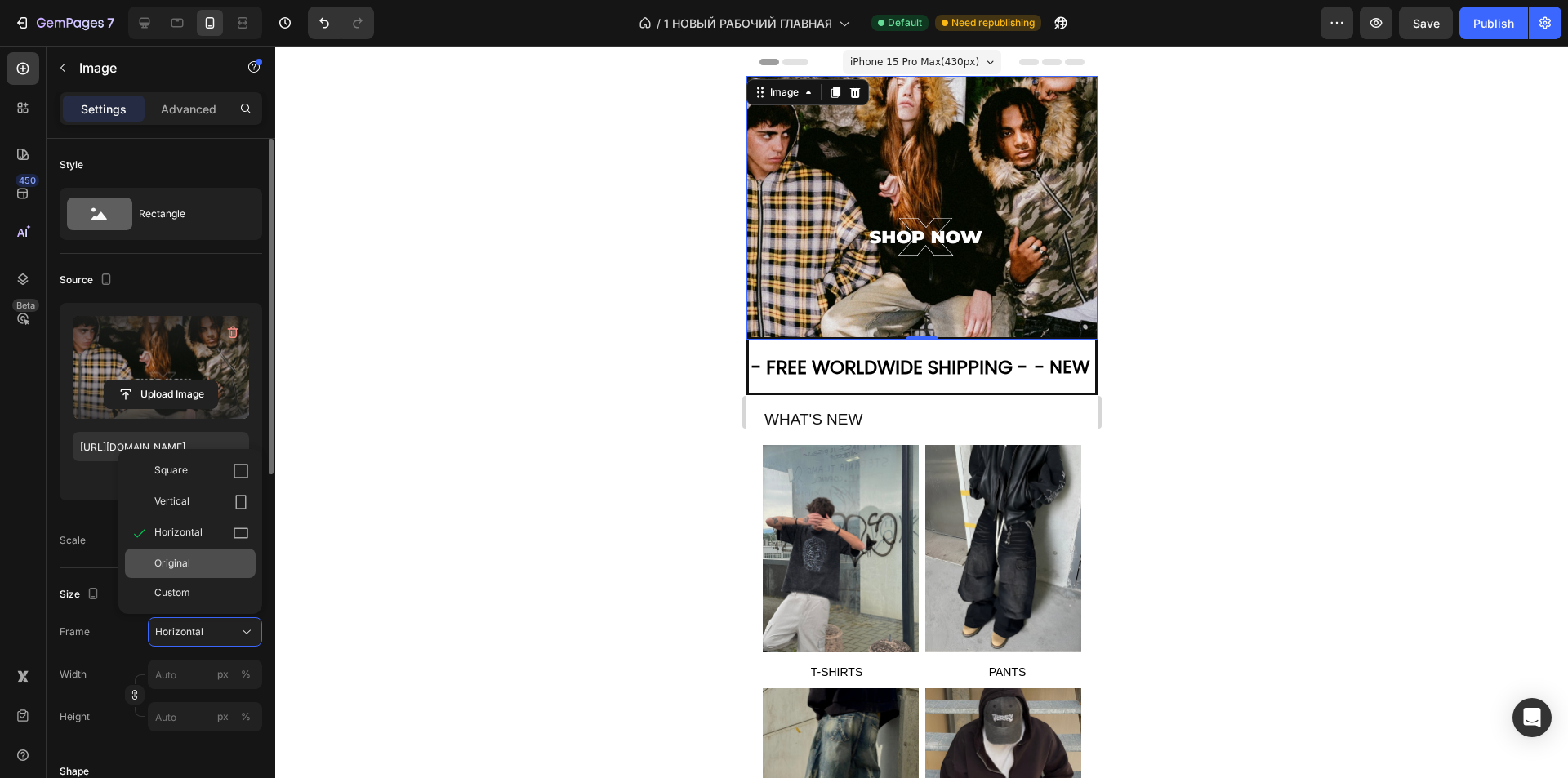
click at [199, 552] on div "Original" at bounding box center [190, 563] width 131 height 30
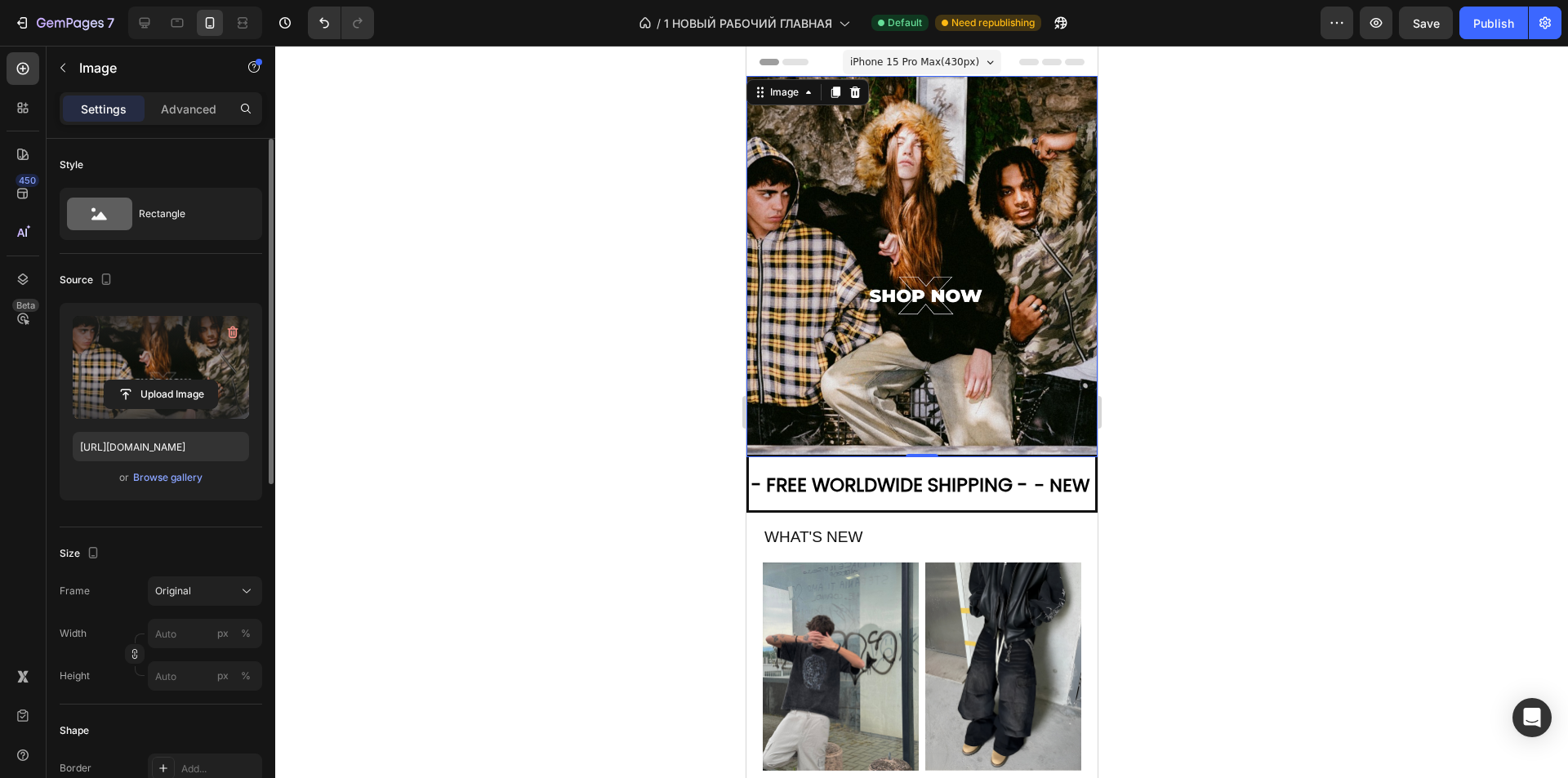
click at [1318, 218] on div at bounding box center [921, 411] width 1292 height 732
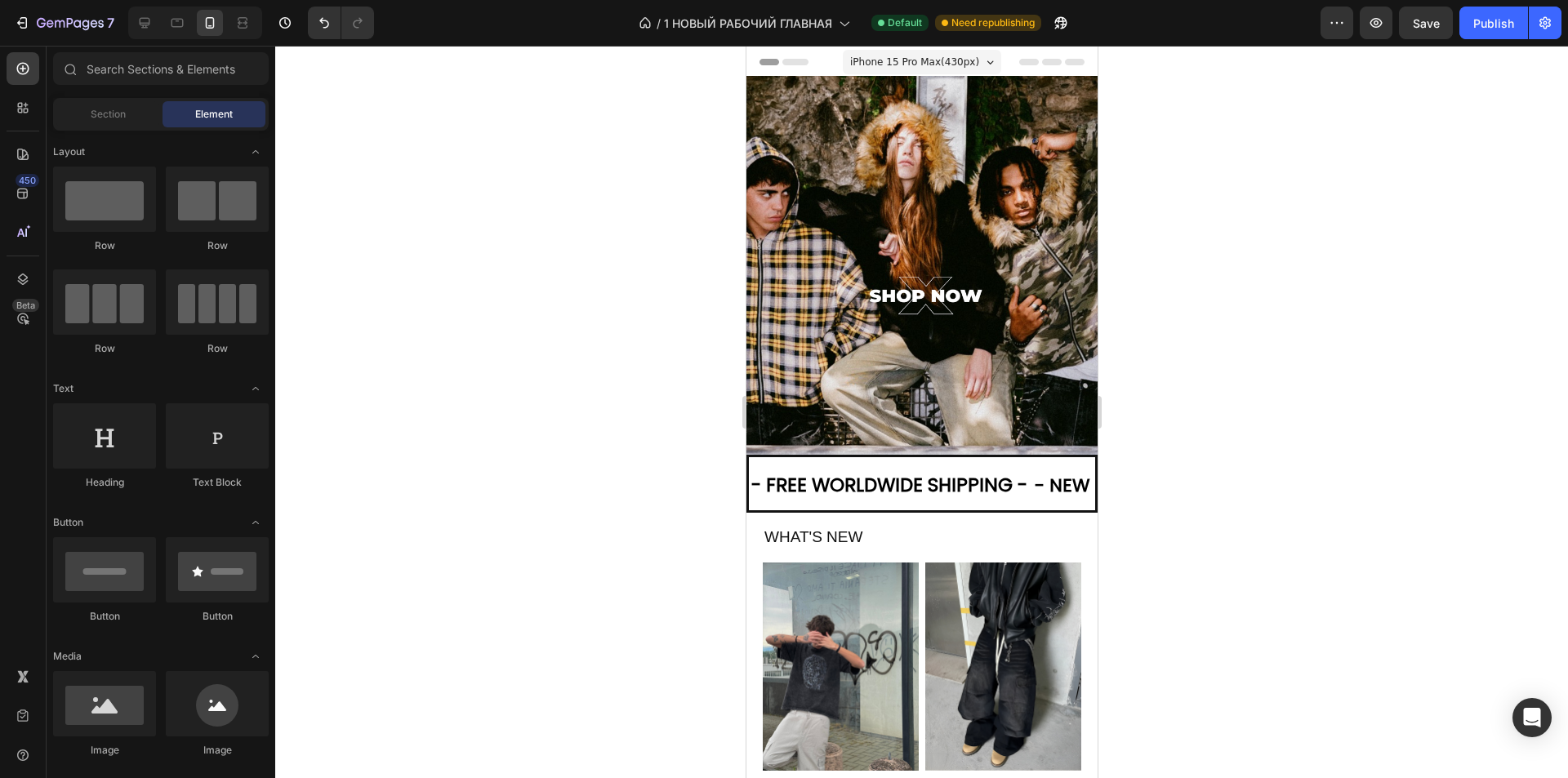
click at [1318, 218] on div at bounding box center [921, 411] width 1292 height 732
click at [884, 264] on img at bounding box center [921, 266] width 351 height 381
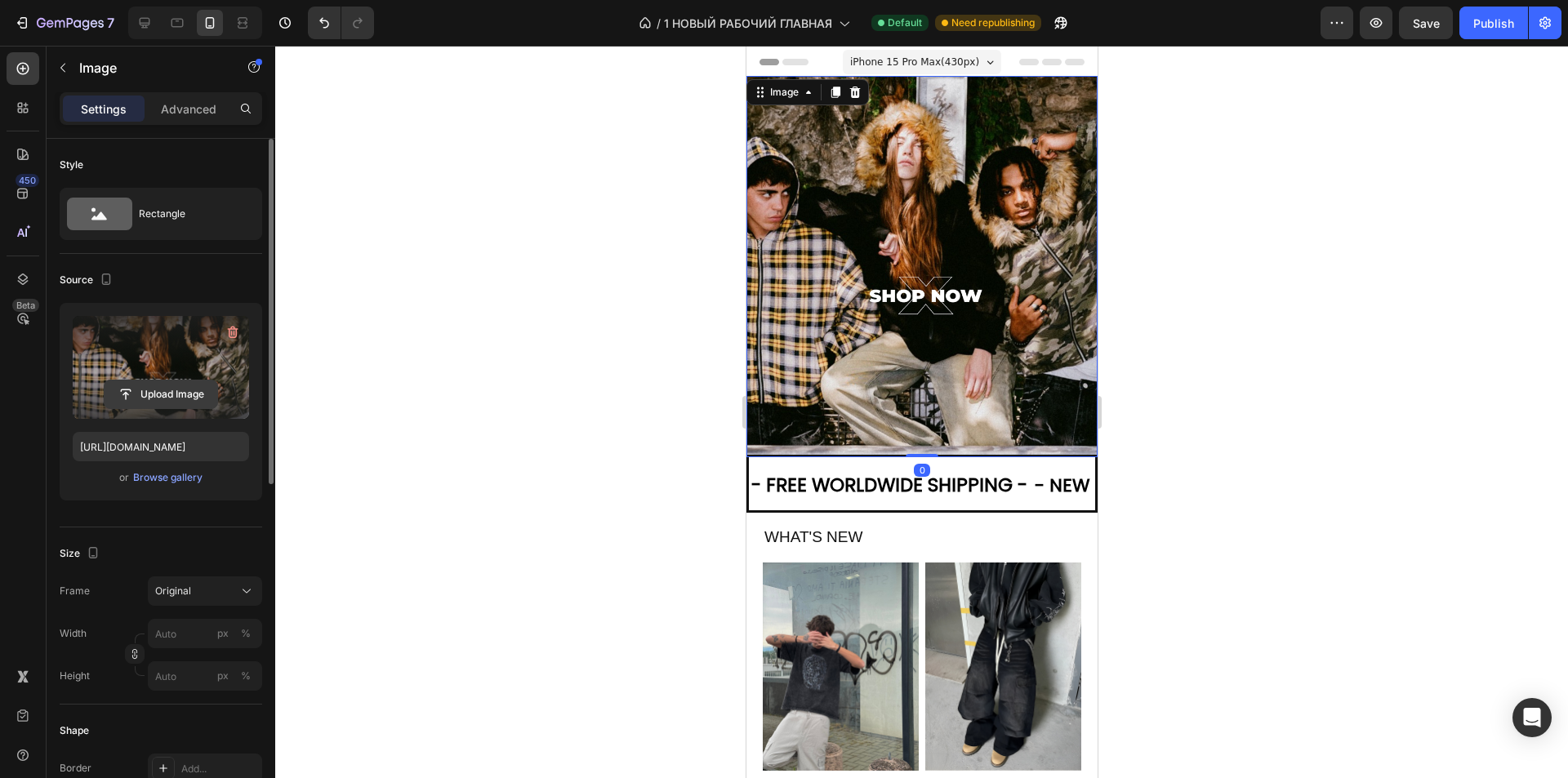
click at [142, 385] on input "file" at bounding box center [161, 394] width 113 height 28
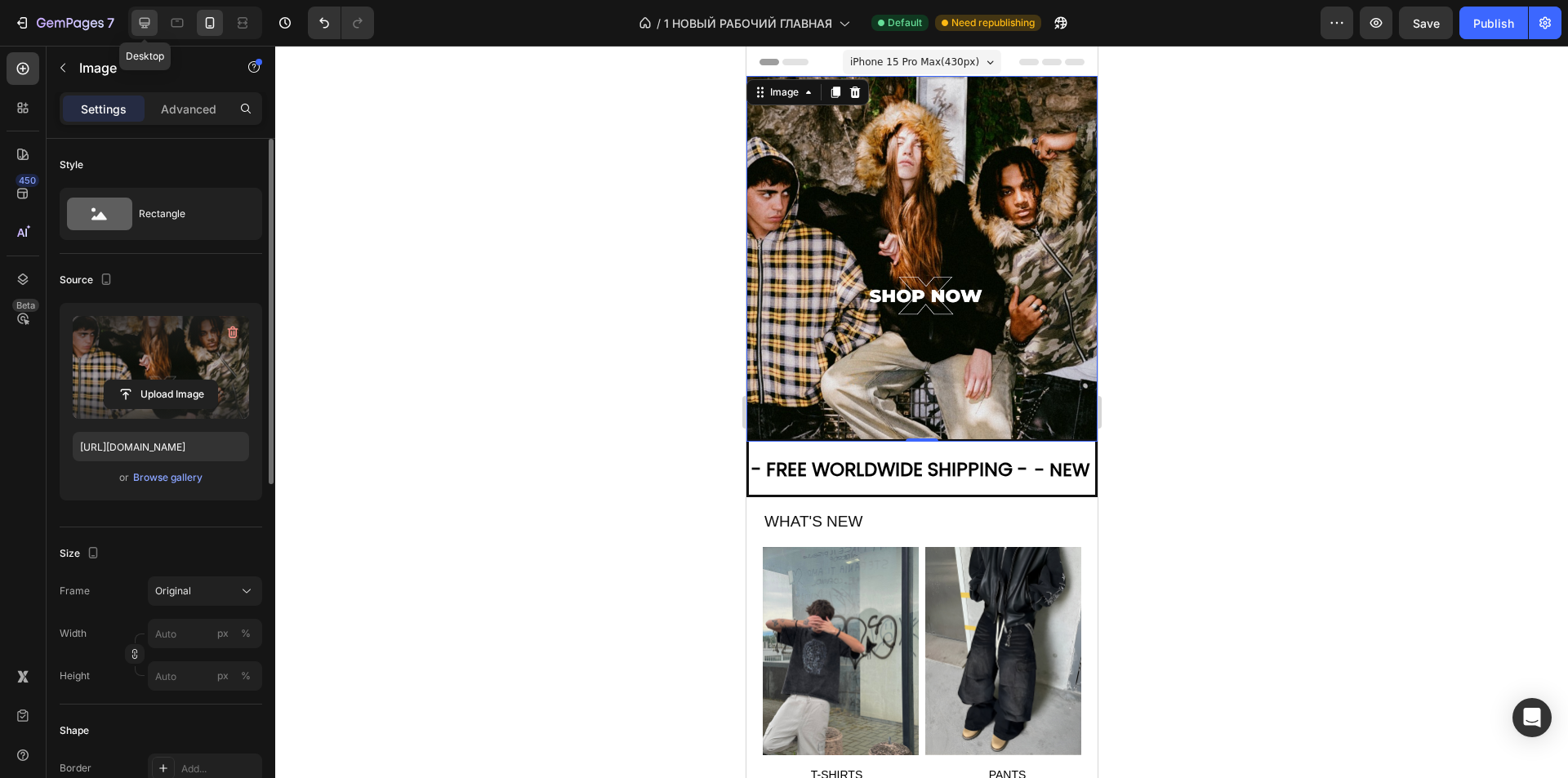
click at [138, 25] on icon at bounding box center [144, 23] width 17 height 17
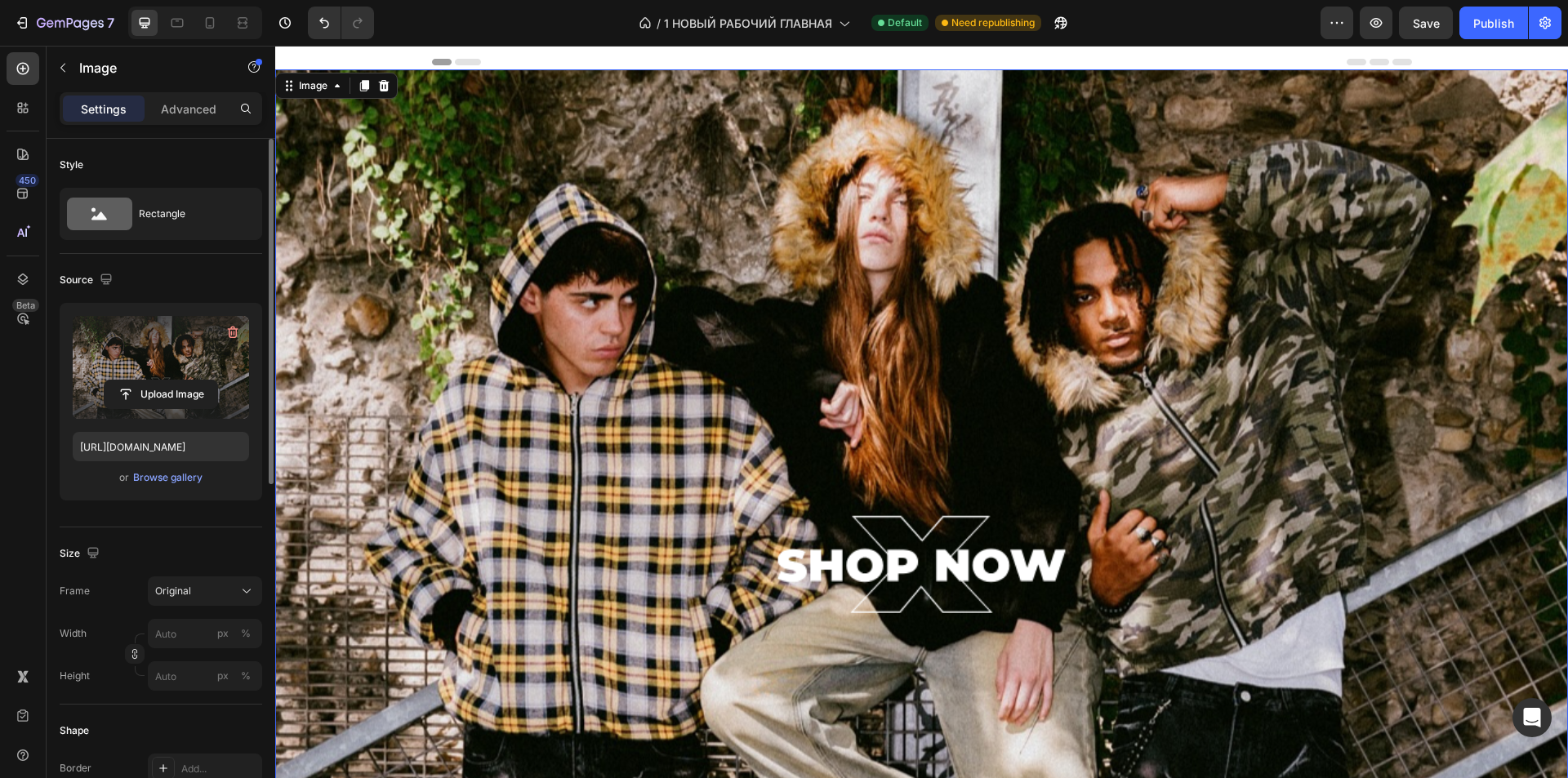
click at [836, 413] on img at bounding box center [921, 440] width 1292 height 742
click at [184, 400] on input "file" at bounding box center [161, 394] width 113 height 28
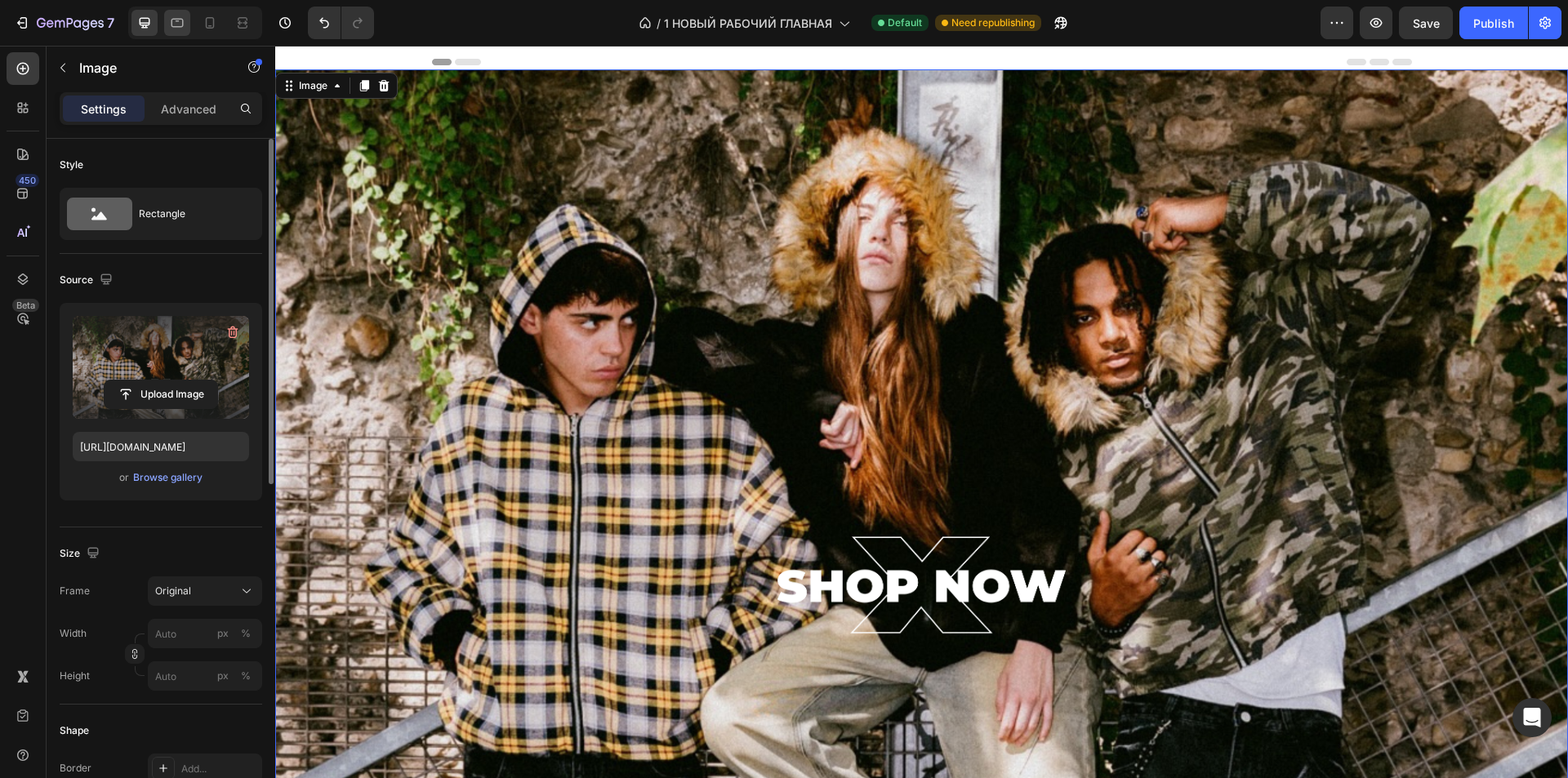
click at [177, 19] on icon at bounding box center [177, 24] width 12 height 9
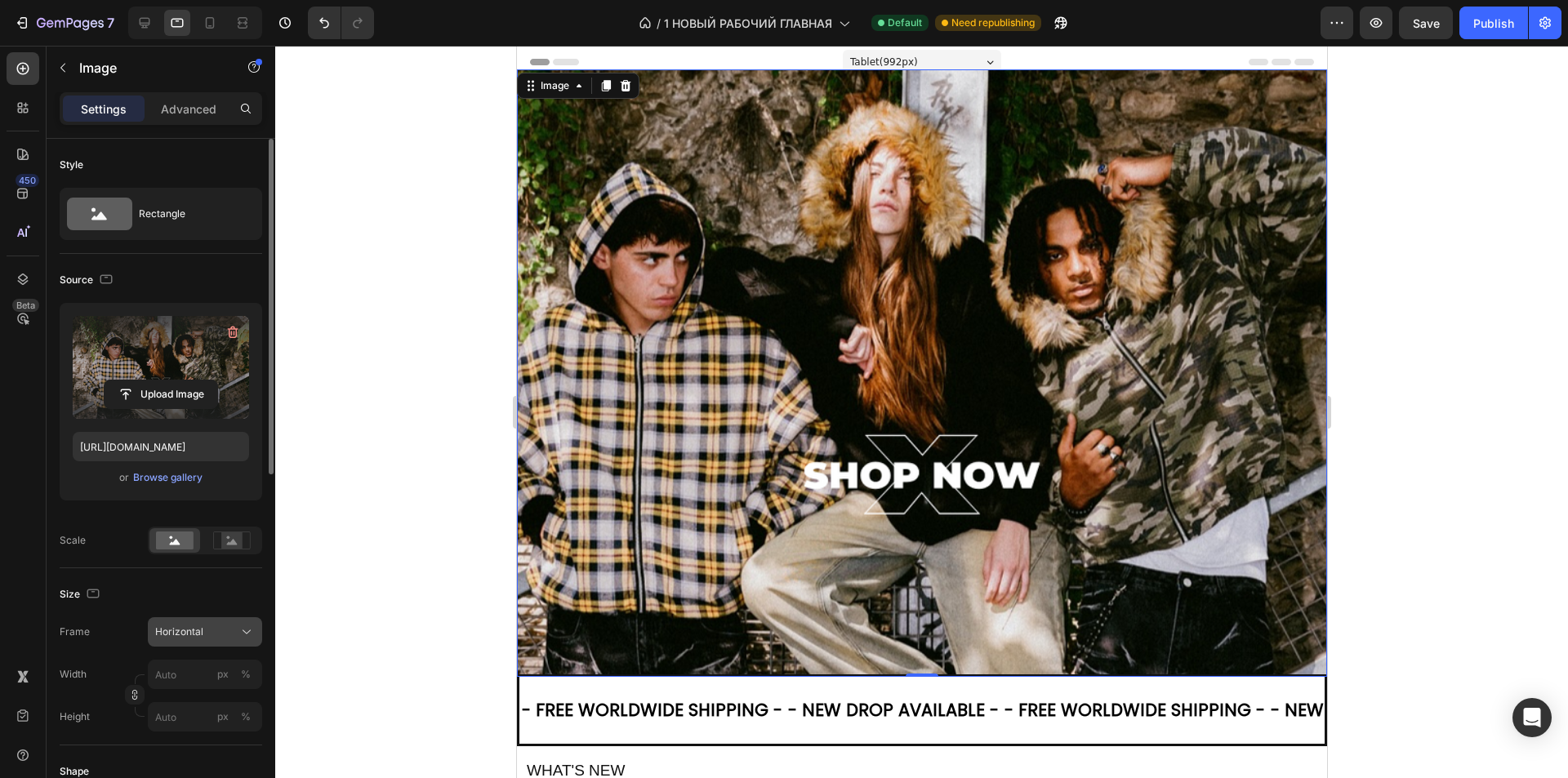
click at [175, 630] on span "Horizontal" at bounding box center [179, 631] width 48 height 15
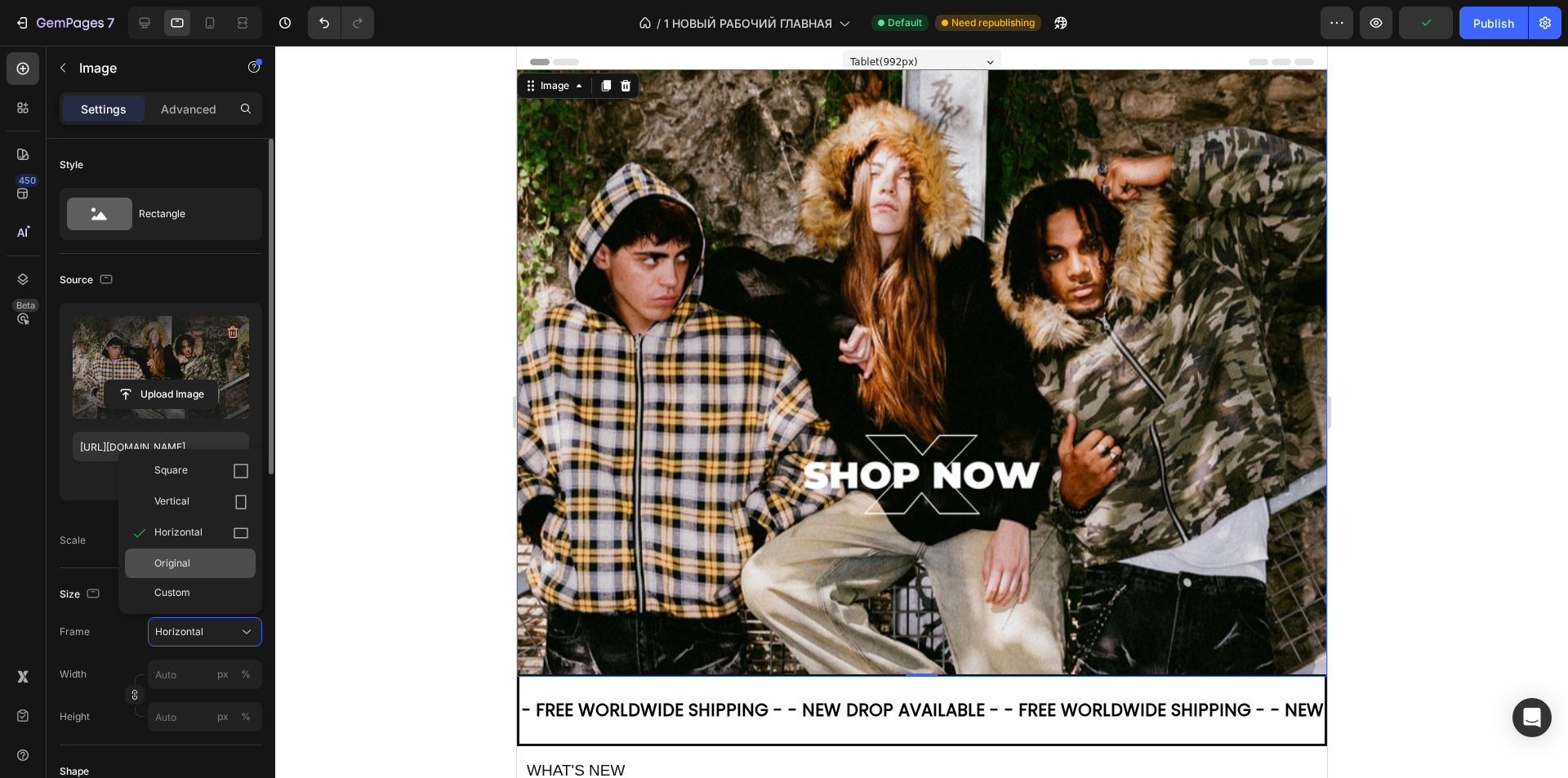
click at [190, 558] on div "Original" at bounding box center [202, 563] width 95 height 15
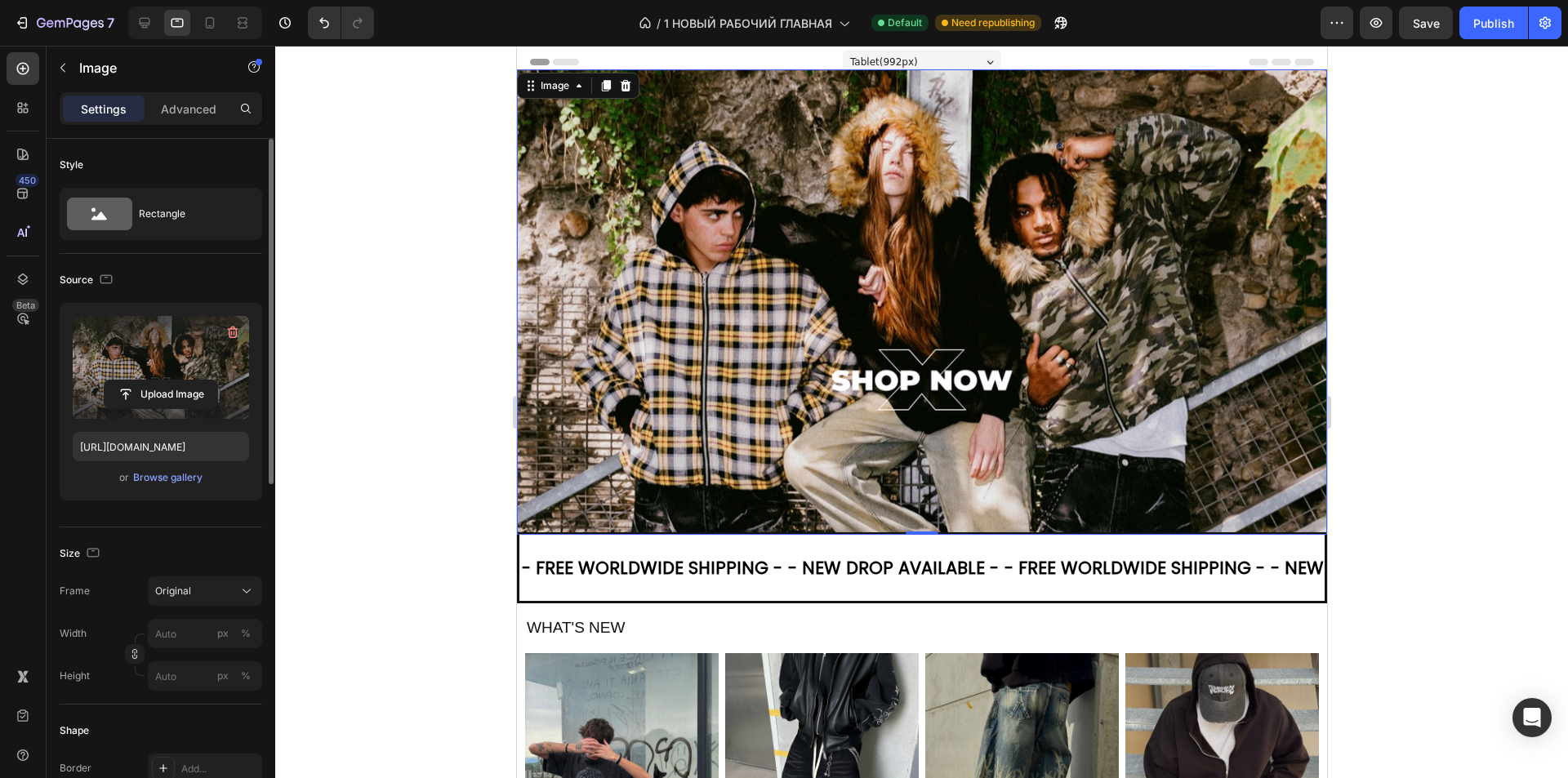
click at [193, 23] on div at bounding box center [195, 22] width 134 height 32
click at [207, 23] on icon at bounding box center [210, 23] width 9 height 11
type input "[URL][DOMAIN_NAME]"
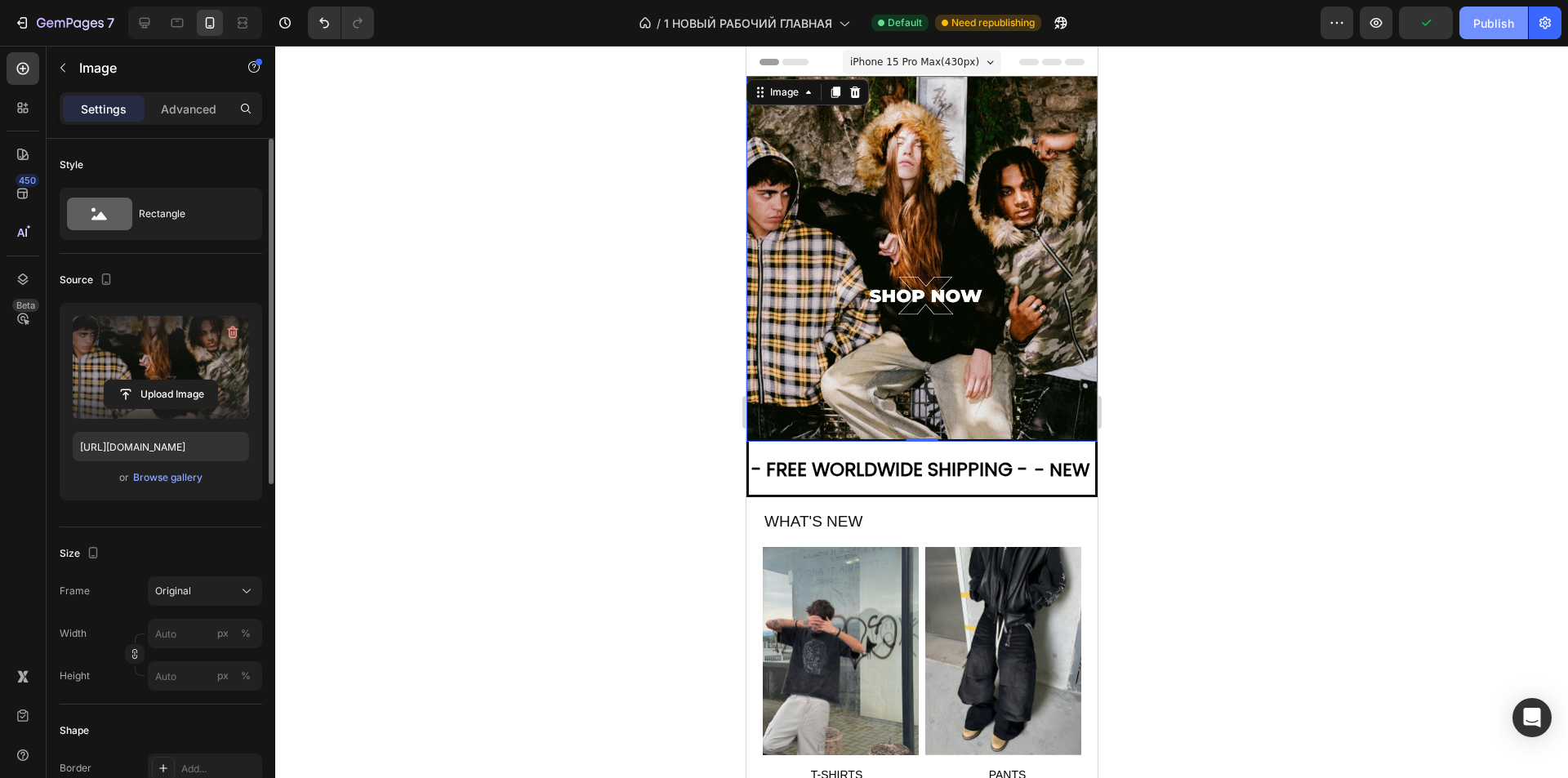
click at [1495, 18] on div "Publish" at bounding box center [1493, 24] width 41 height 17
